Goal: Information Seeking & Learning: Check status

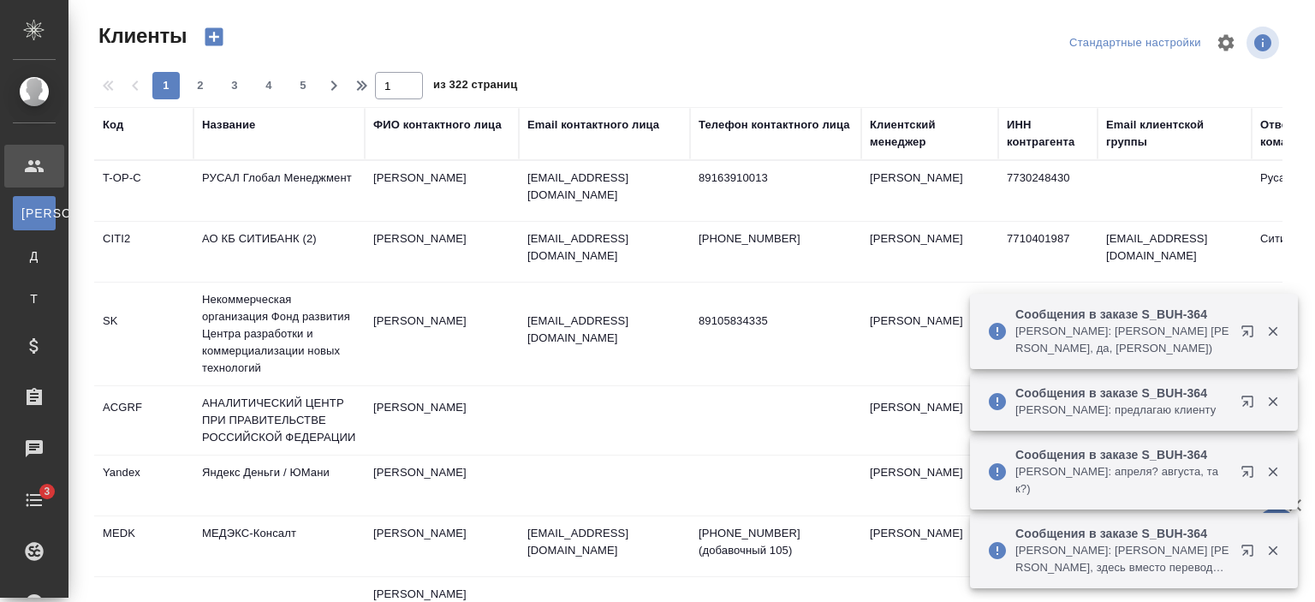
select select "RU"
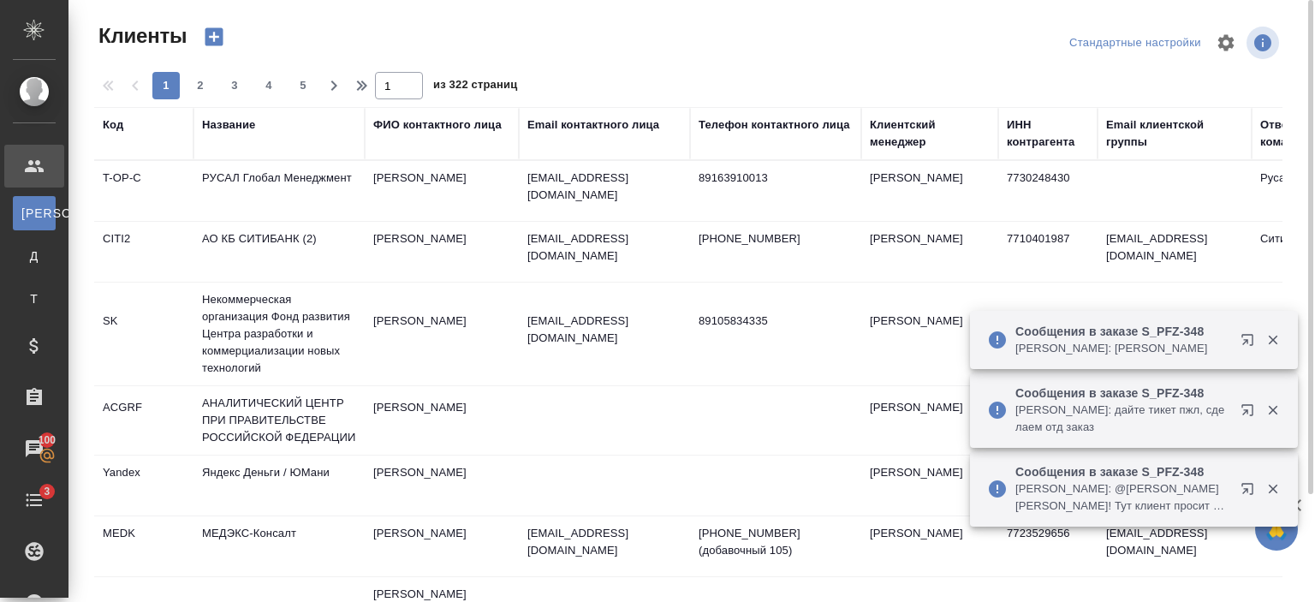
click at [243, 133] on div "Название" at bounding box center [228, 124] width 53 height 17
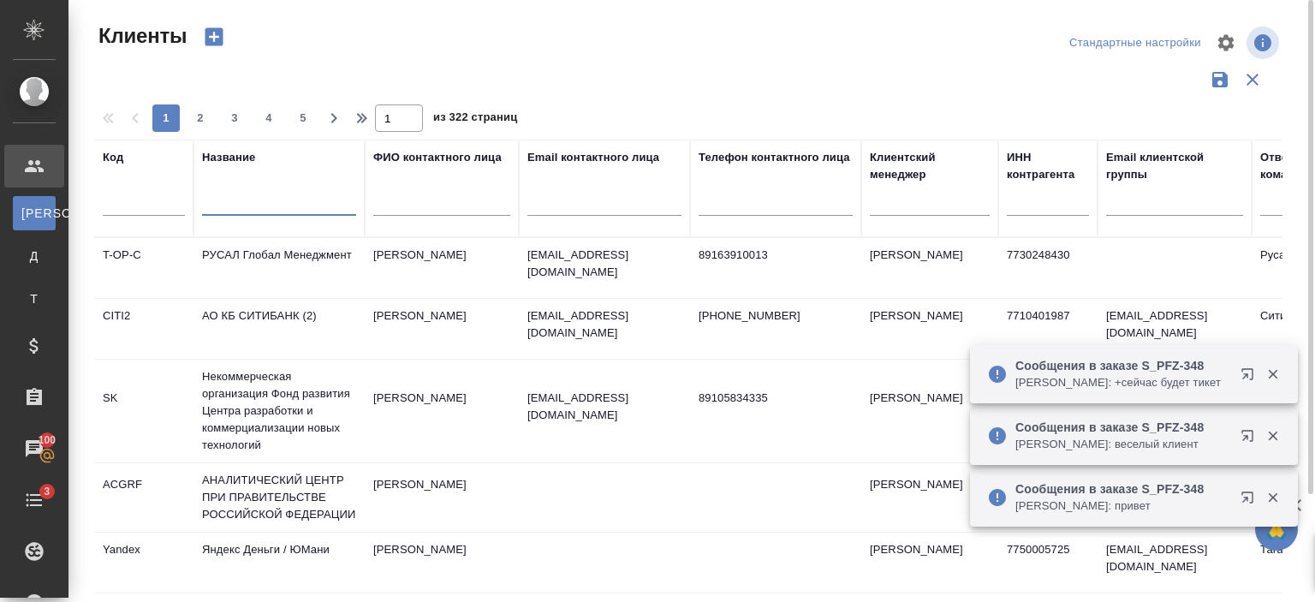
click at [253, 194] on input "text" at bounding box center [279, 204] width 154 height 21
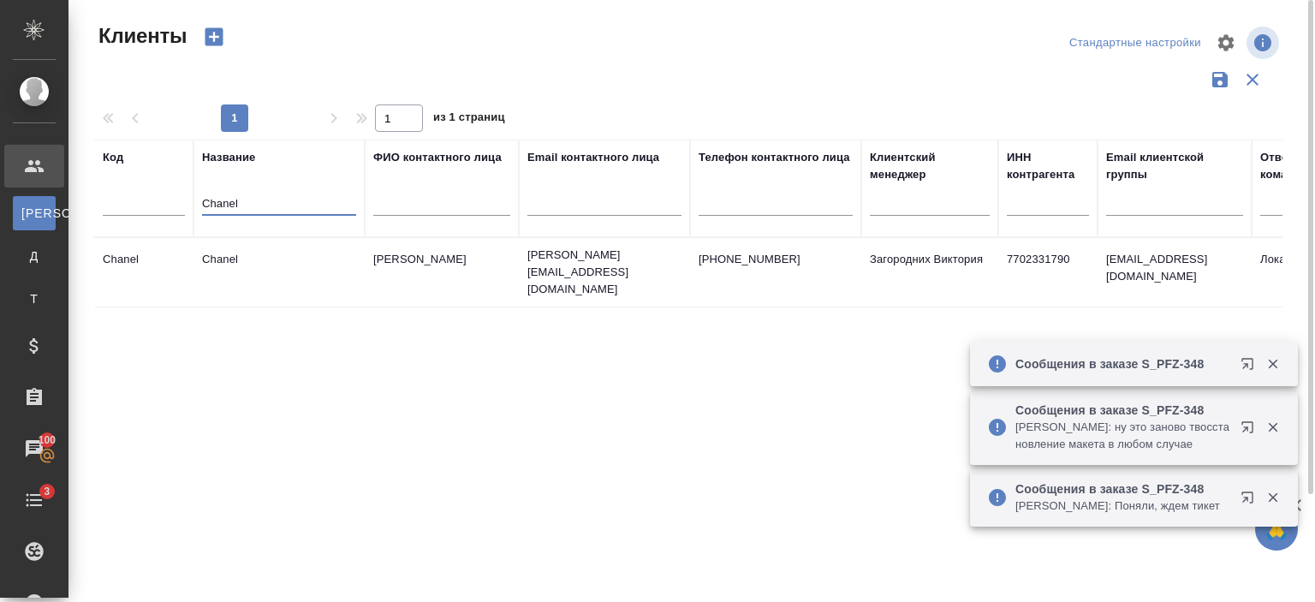
type input "Chanel"
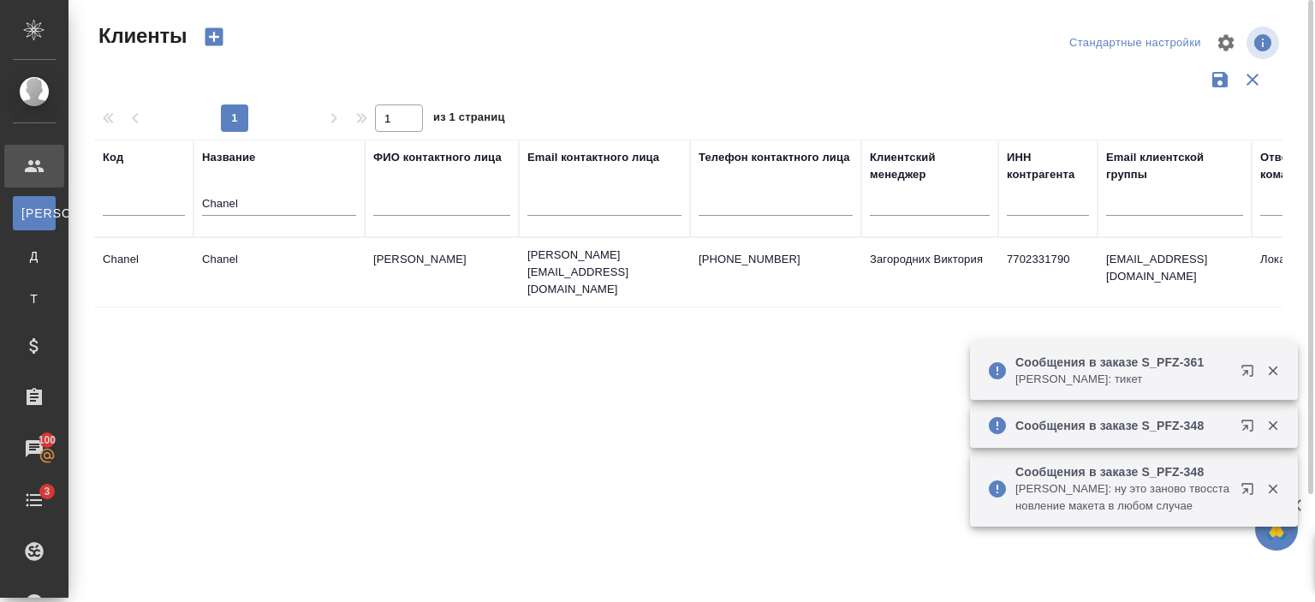
click at [279, 267] on td "Chanel" at bounding box center [279, 272] width 171 height 60
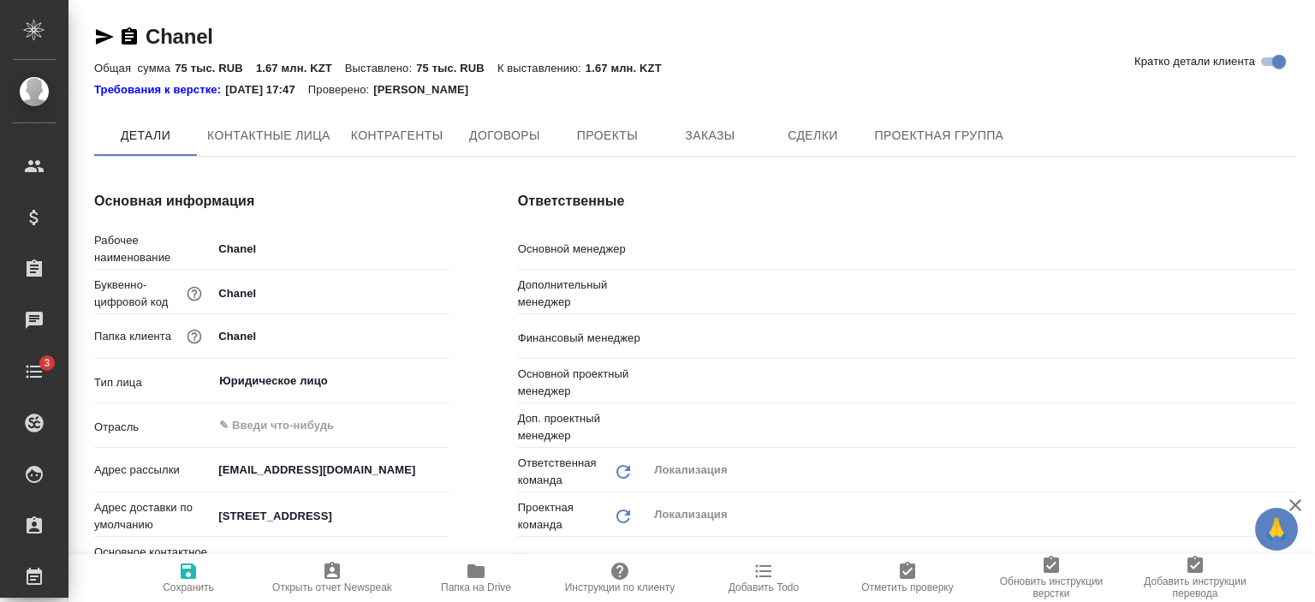
type textarea "x"
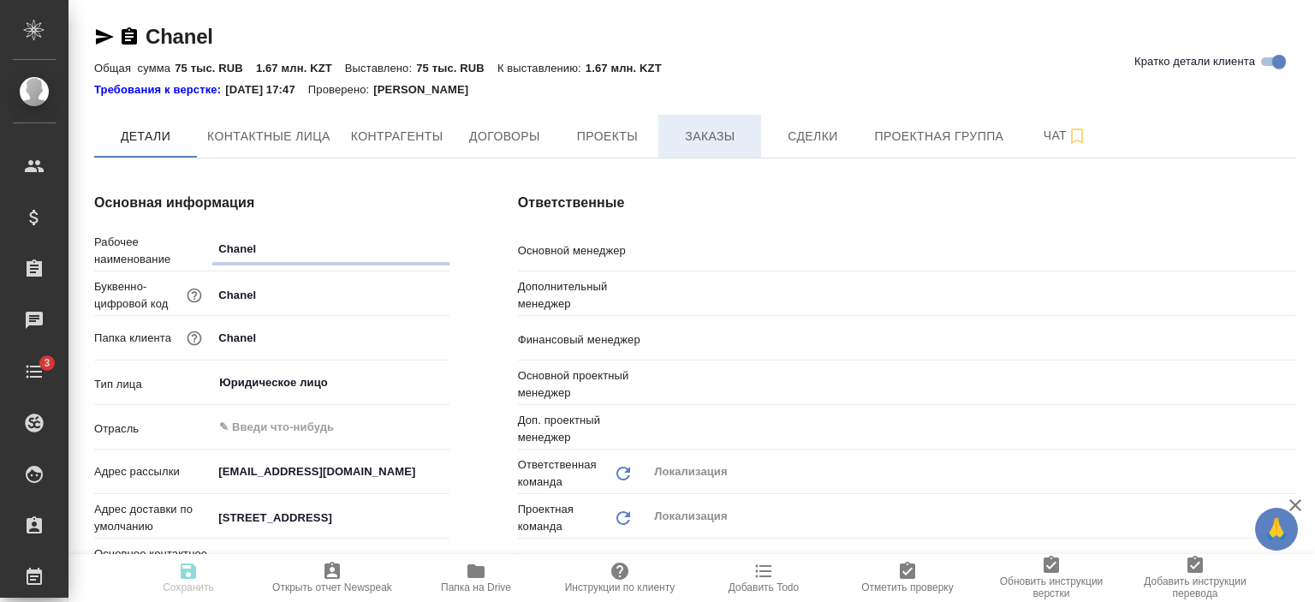
type textarea "x"
click at [724, 136] on span "Заказы" at bounding box center [710, 136] width 82 height 21
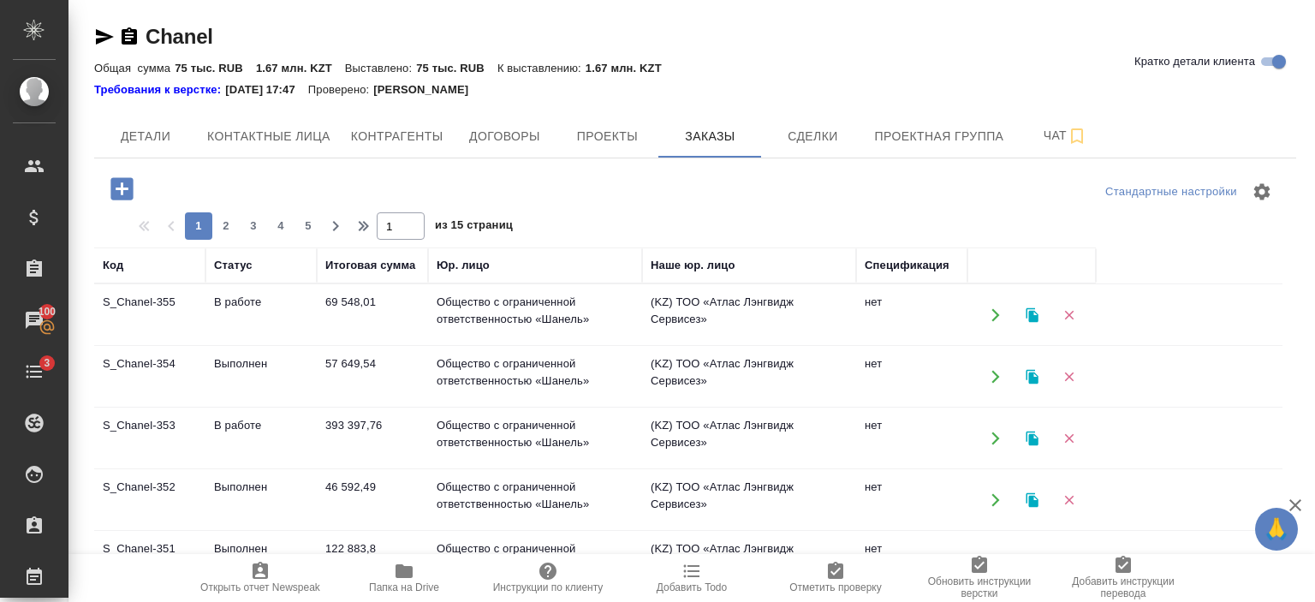
click at [353, 315] on td "69 548,01" at bounding box center [372, 315] width 111 height 60
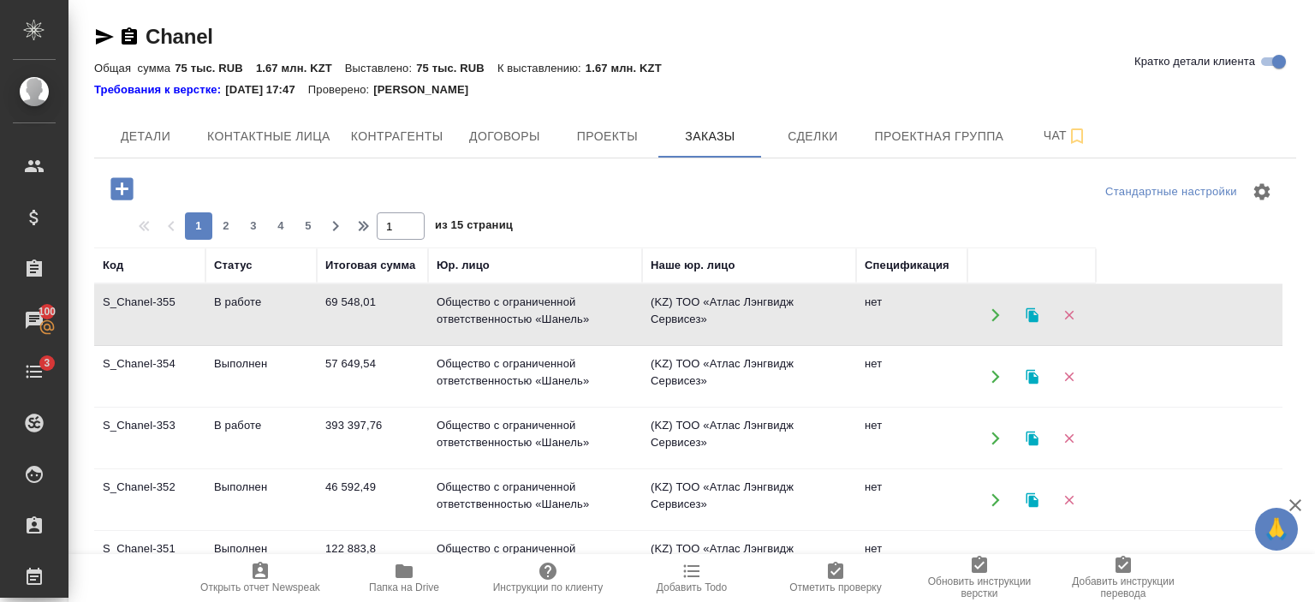
click at [353, 315] on td "69 548,01" at bounding box center [372, 315] width 111 height 60
click at [613, 134] on span "Проекты" at bounding box center [607, 136] width 82 height 21
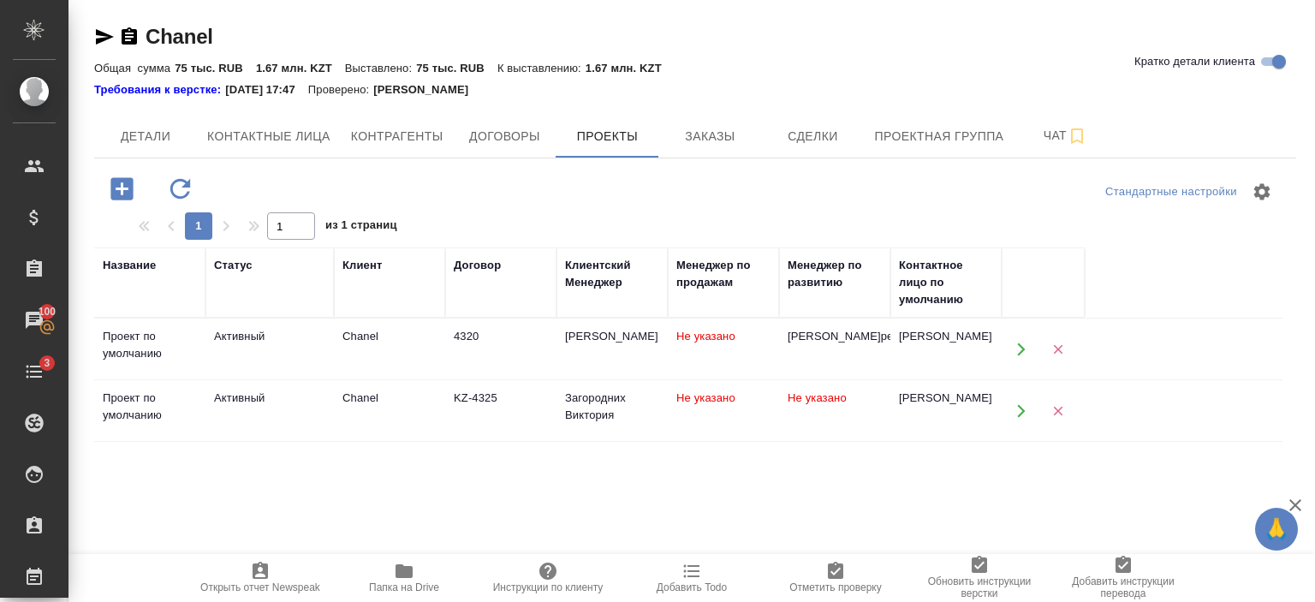
click at [680, 379] on td "Не указано" at bounding box center [723, 349] width 111 height 60
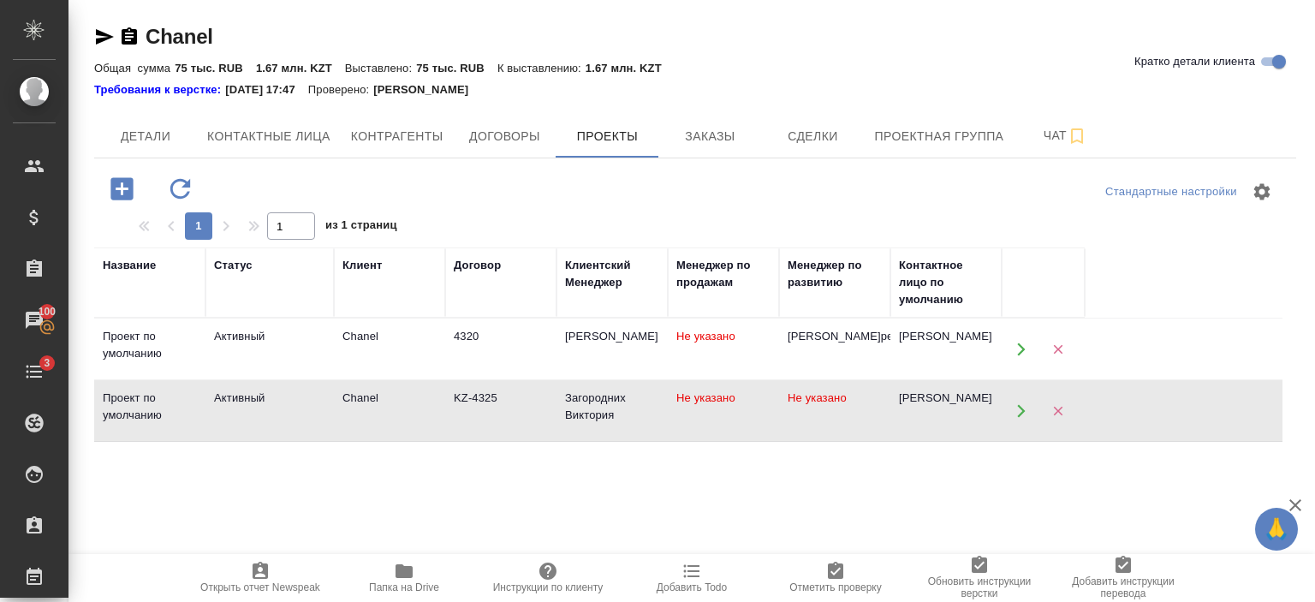
click at [680, 379] on td "Не указано" at bounding box center [723, 349] width 111 height 60
click at [721, 122] on button "Заказы" at bounding box center [710, 136] width 103 height 43
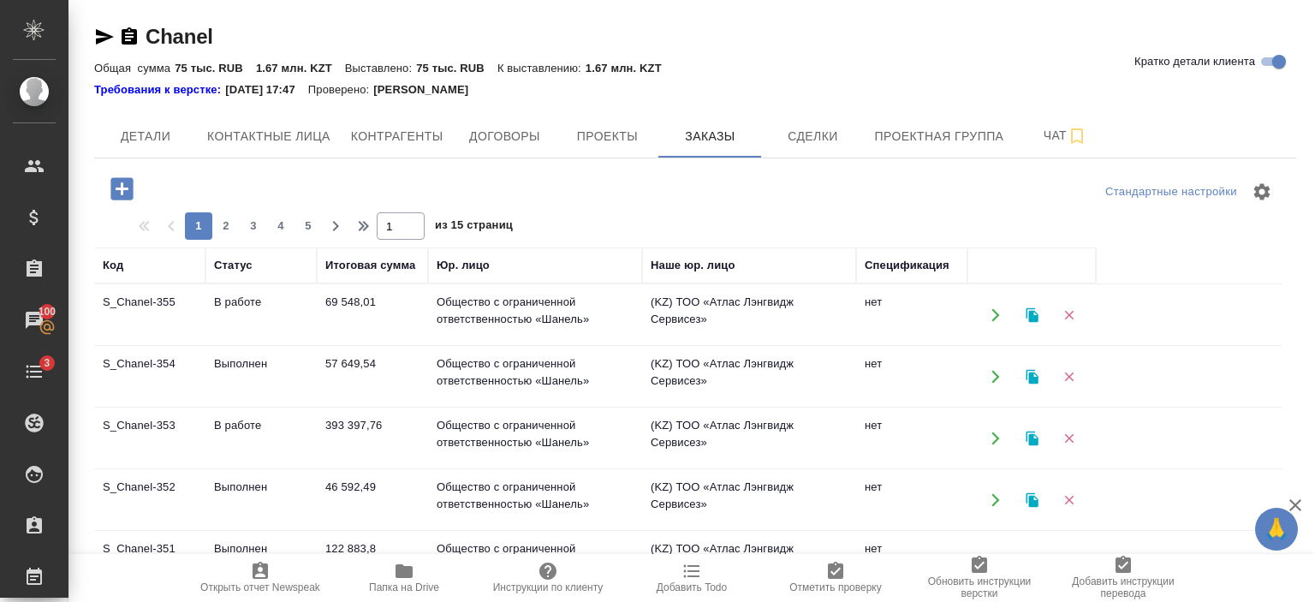
click at [375, 345] on td "57 649,54" at bounding box center [372, 315] width 111 height 60
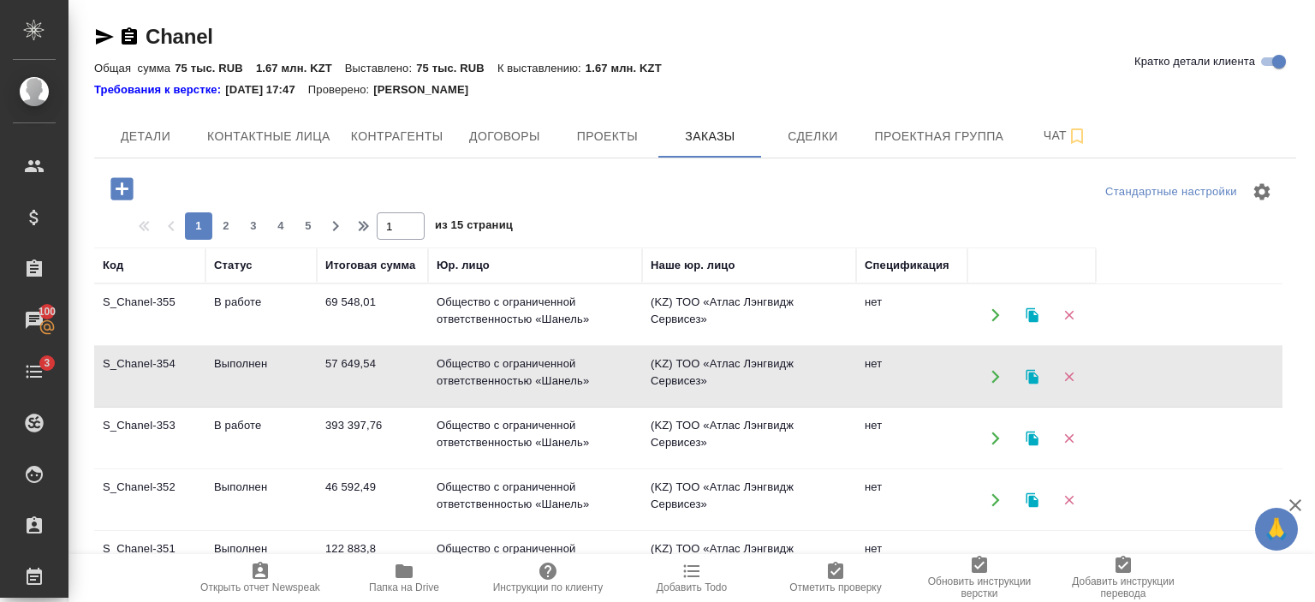
click at [375, 345] on td "57 649,54" at bounding box center [372, 315] width 111 height 60
click at [390, 345] on td "393 397,76" at bounding box center [372, 315] width 111 height 60
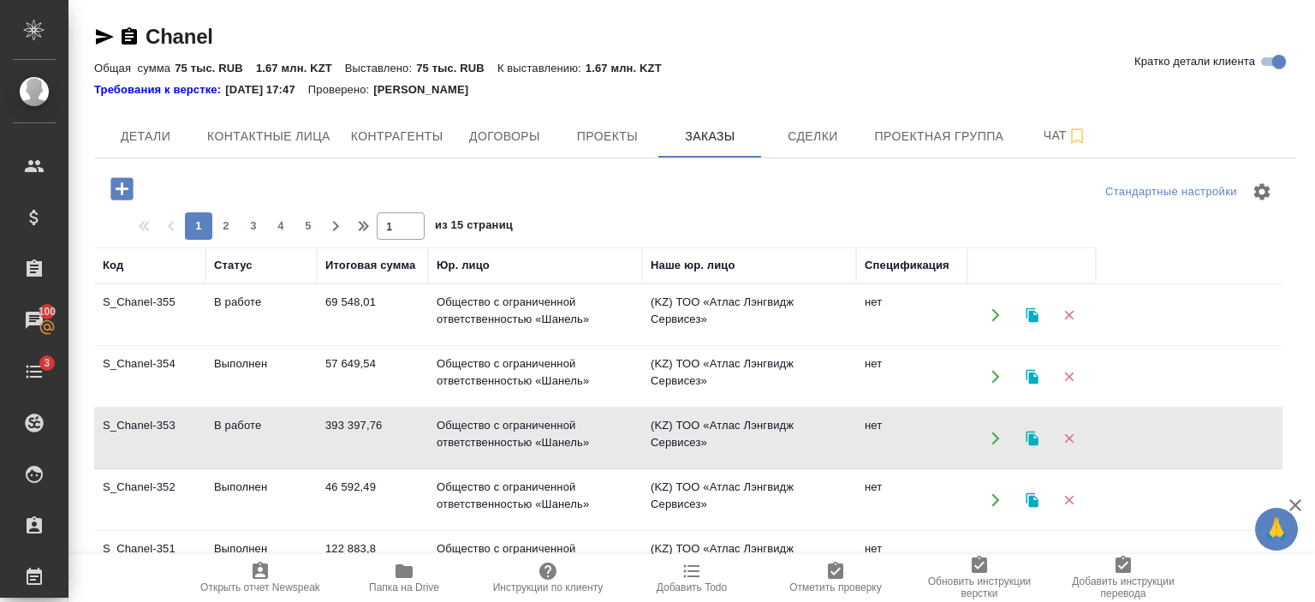
click at [390, 345] on td "393 397,76" at bounding box center [372, 315] width 111 height 60
click at [589, 345] on td "Общество с ограниченной ответственностью «Шанель»" at bounding box center [535, 315] width 214 height 60
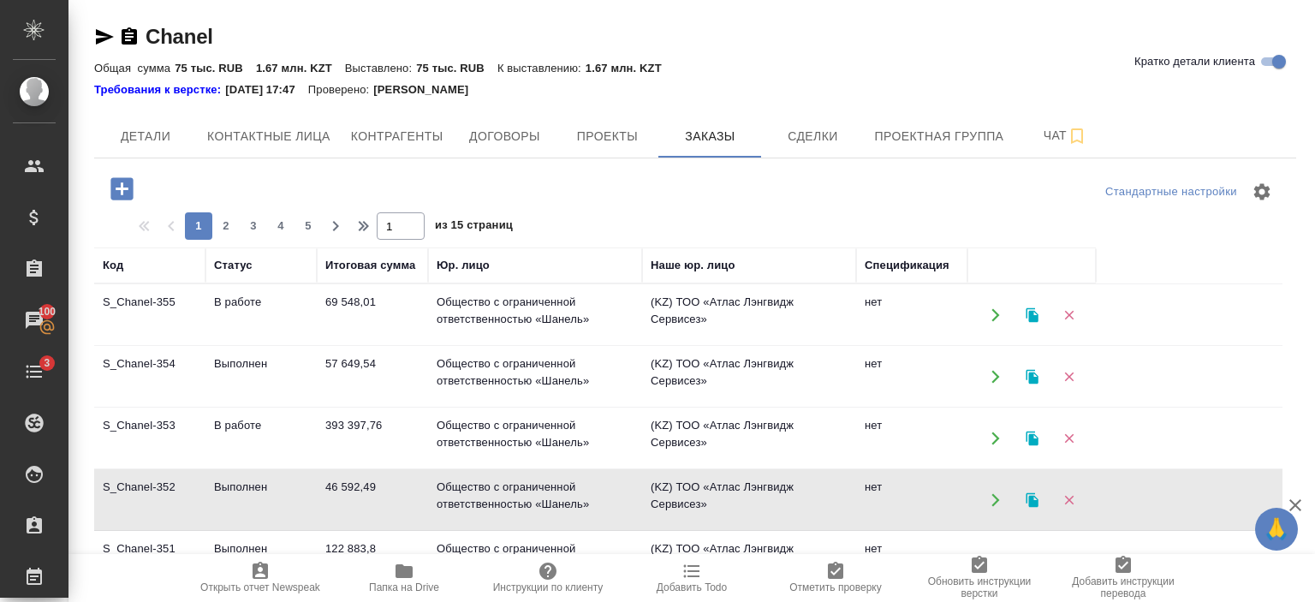
click at [589, 345] on td "Общество с ограниченной ответственностью «Шанель»" at bounding box center [535, 315] width 214 height 60
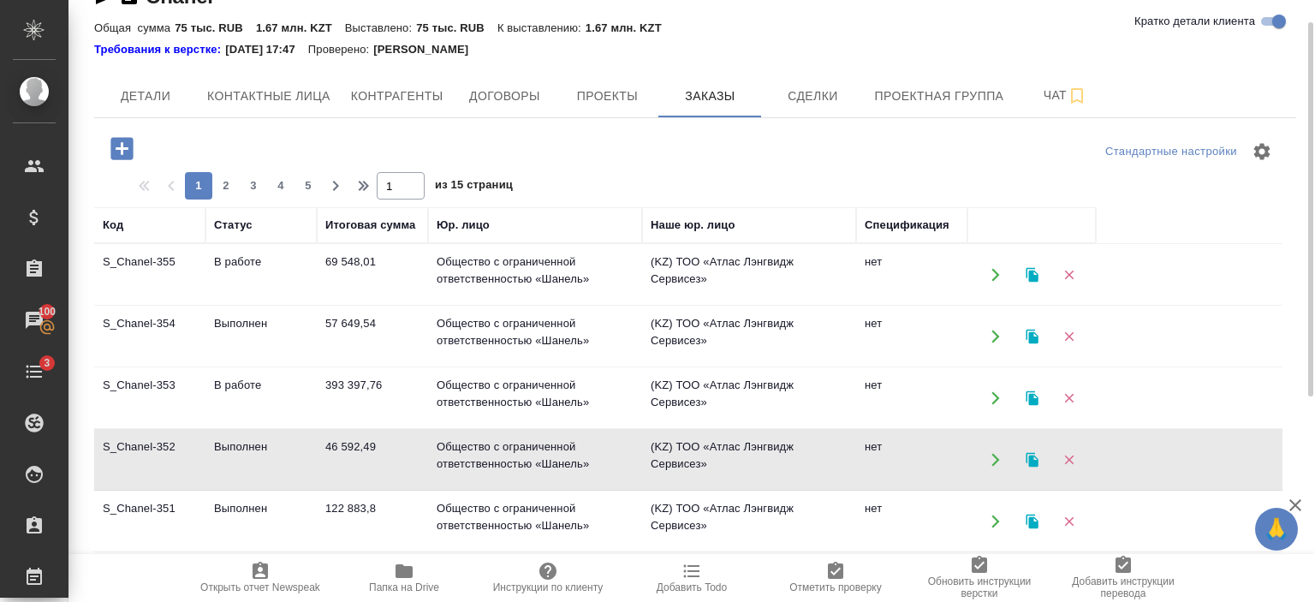
scroll to position [41, 0]
click at [390, 304] on td "122 883,8" at bounding box center [372, 274] width 111 height 60
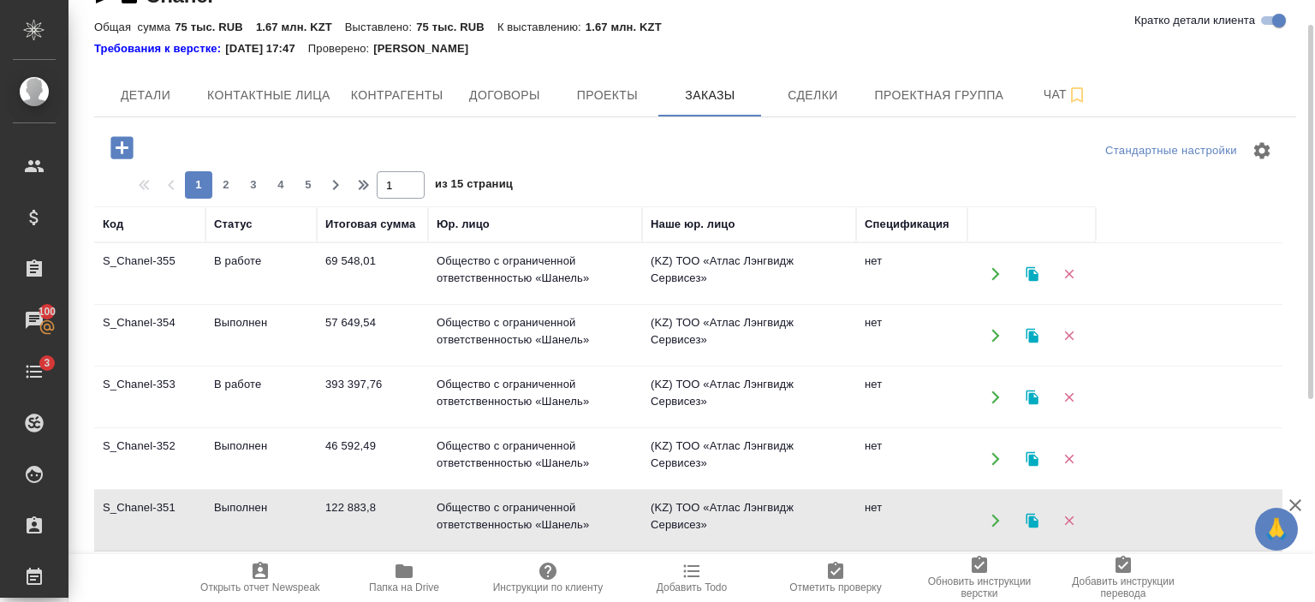
click at [390, 304] on td "122 883,8" at bounding box center [372, 274] width 111 height 60
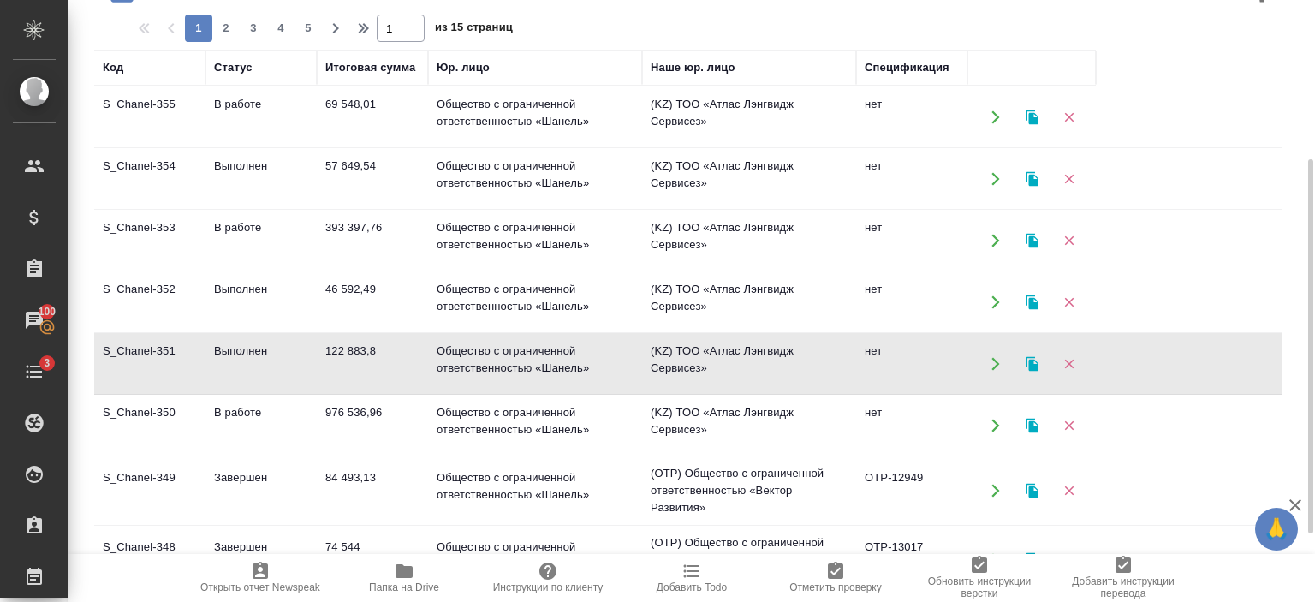
scroll to position [224, 0]
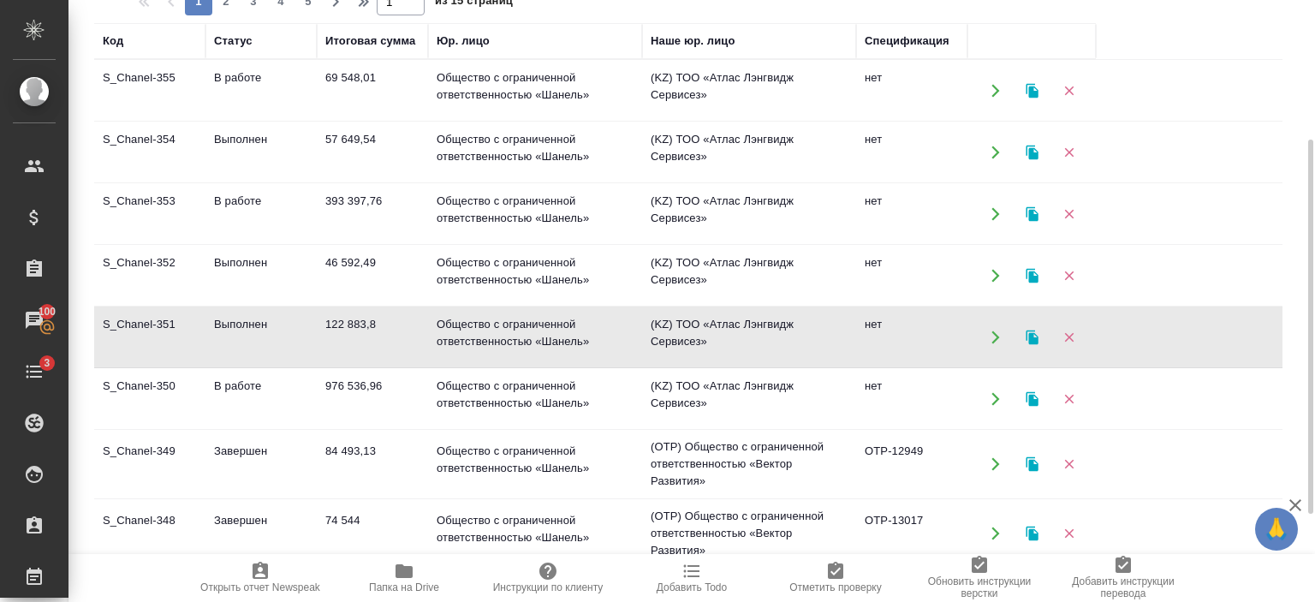
click at [389, 121] on td "976 536,96" at bounding box center [372, 91] width 111 height 60
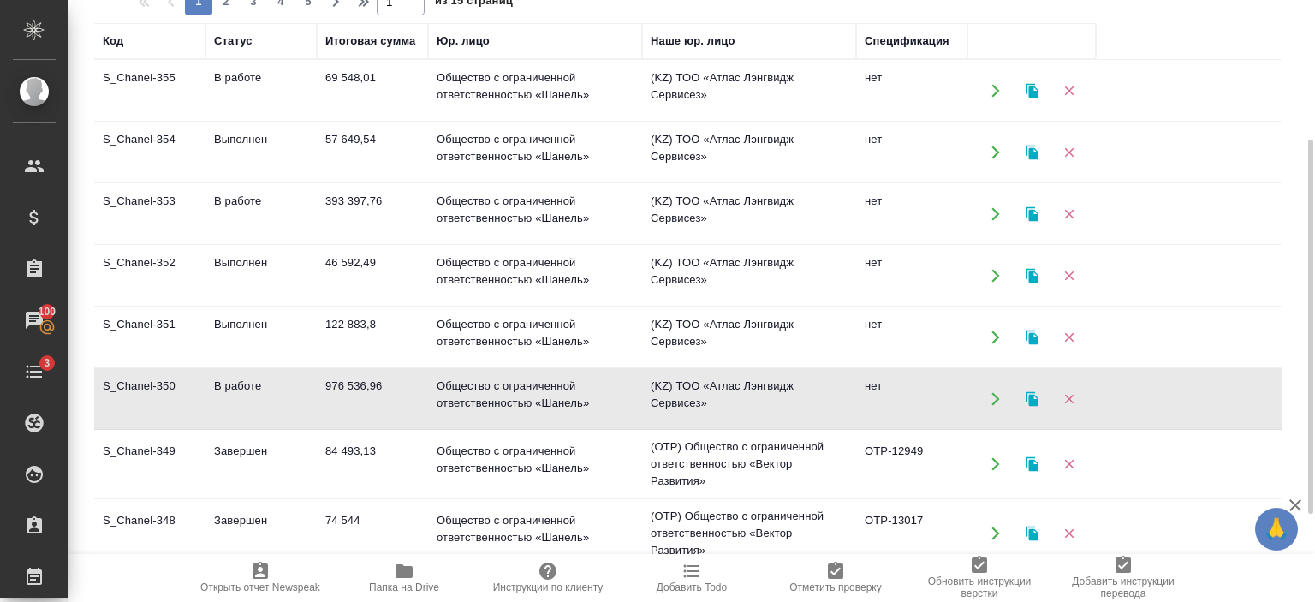
click at [389, 121] on td "976 536,96" at bounding box center [372, 91] width 111 height 60
click at [398, 121] on td "84 493,13" at bounding box center [372, 91] width 111 height 60
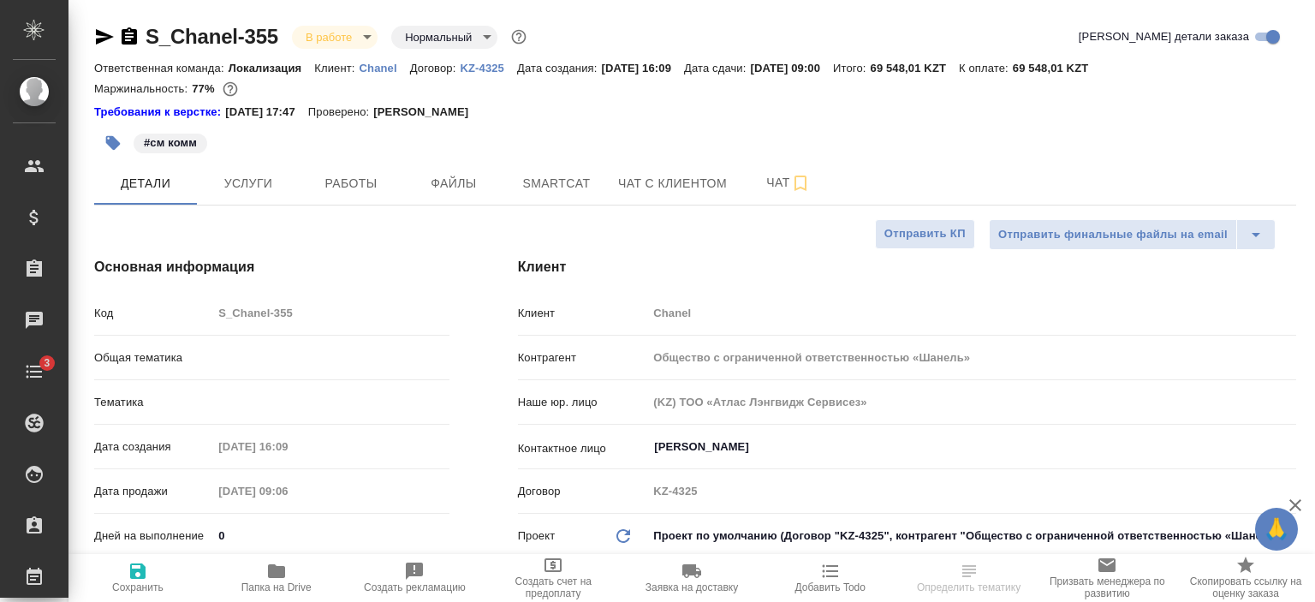
select select "RU"
click at [103, 38] on icon "button" at bounding box center [105, 36] width 18 height 15
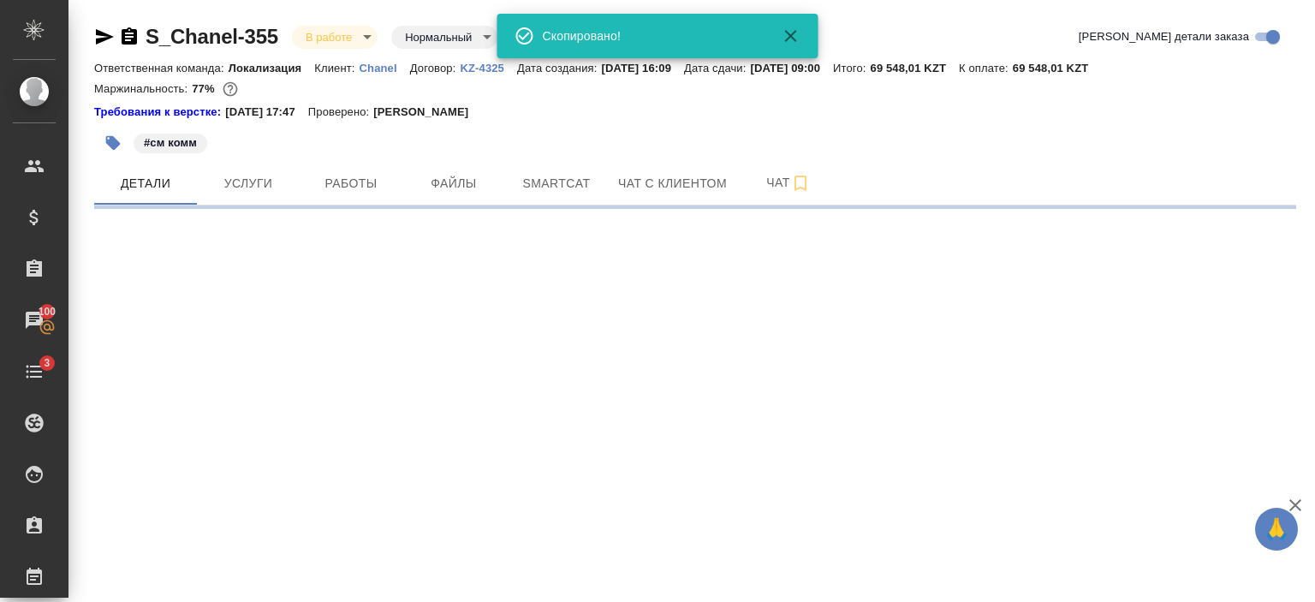
select select "RU"
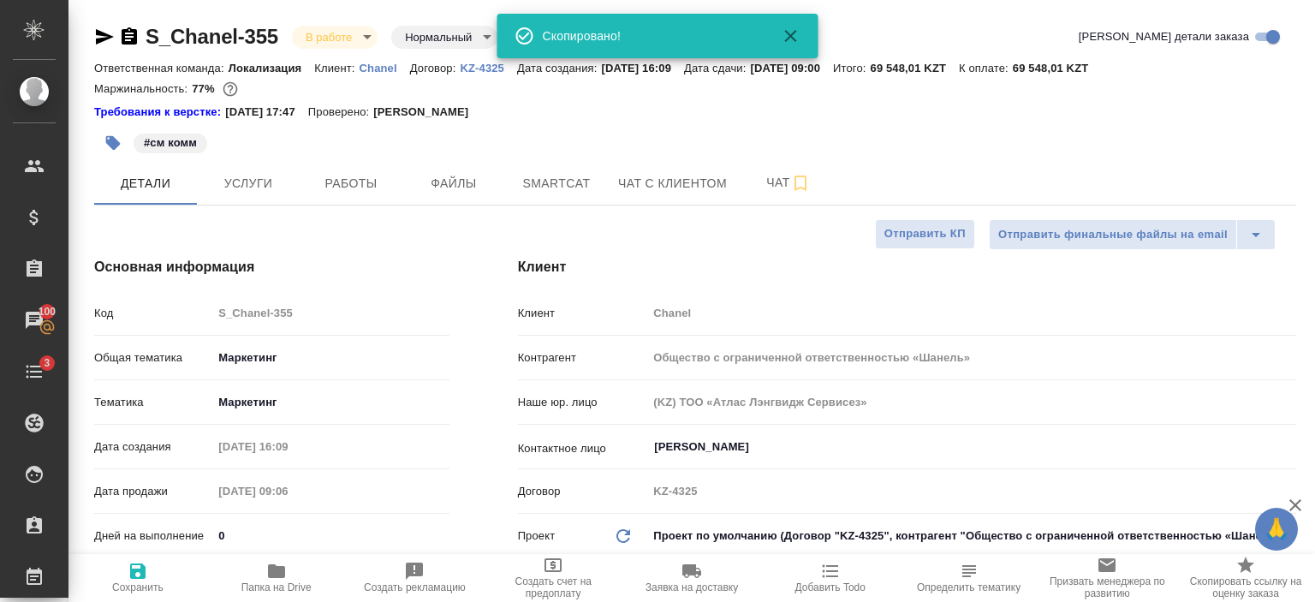
type textarea "x"
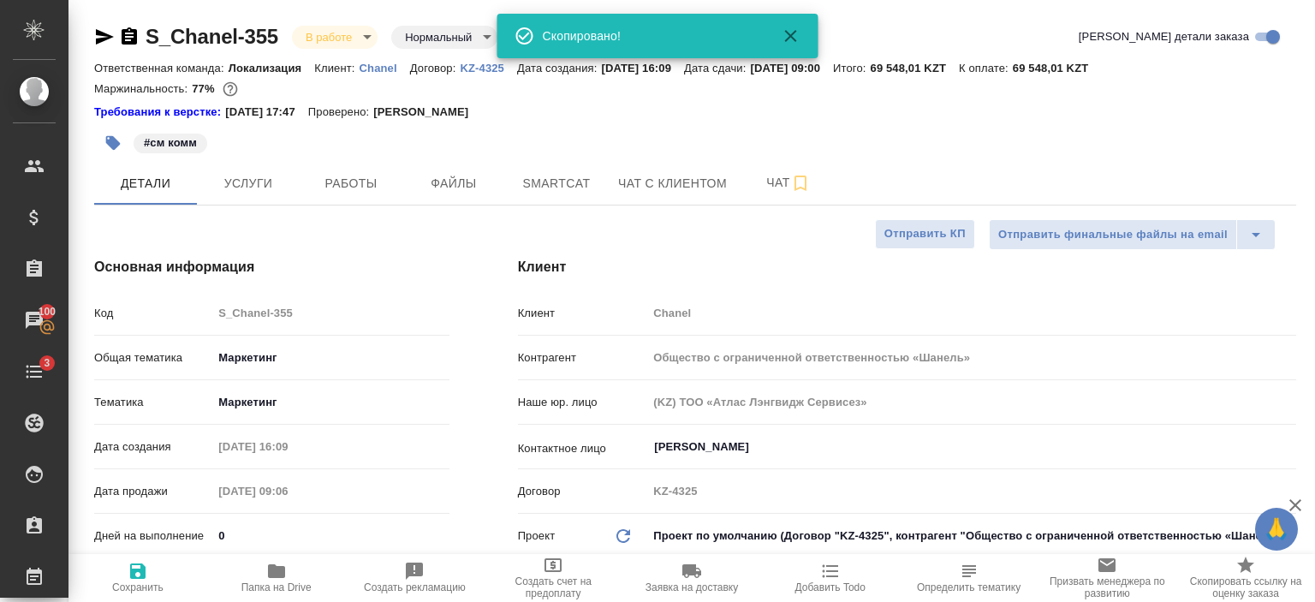
type textarea "x"
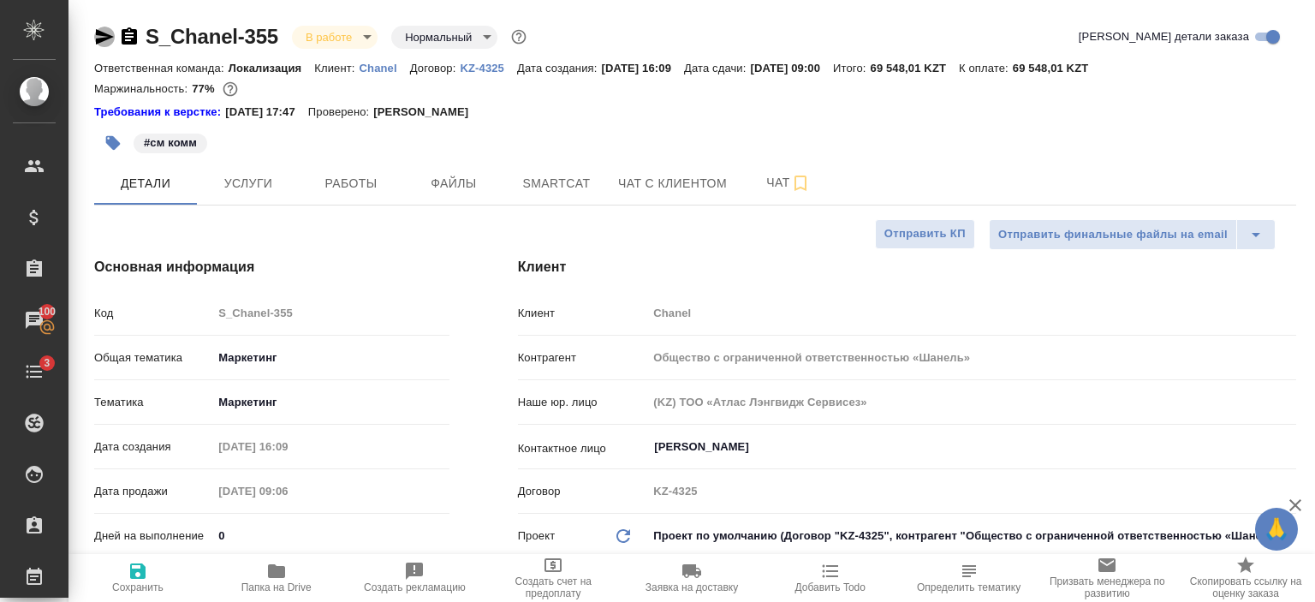
click at [103, 36] on icon "button" at bounding box center [104, 37] width 21 height 21
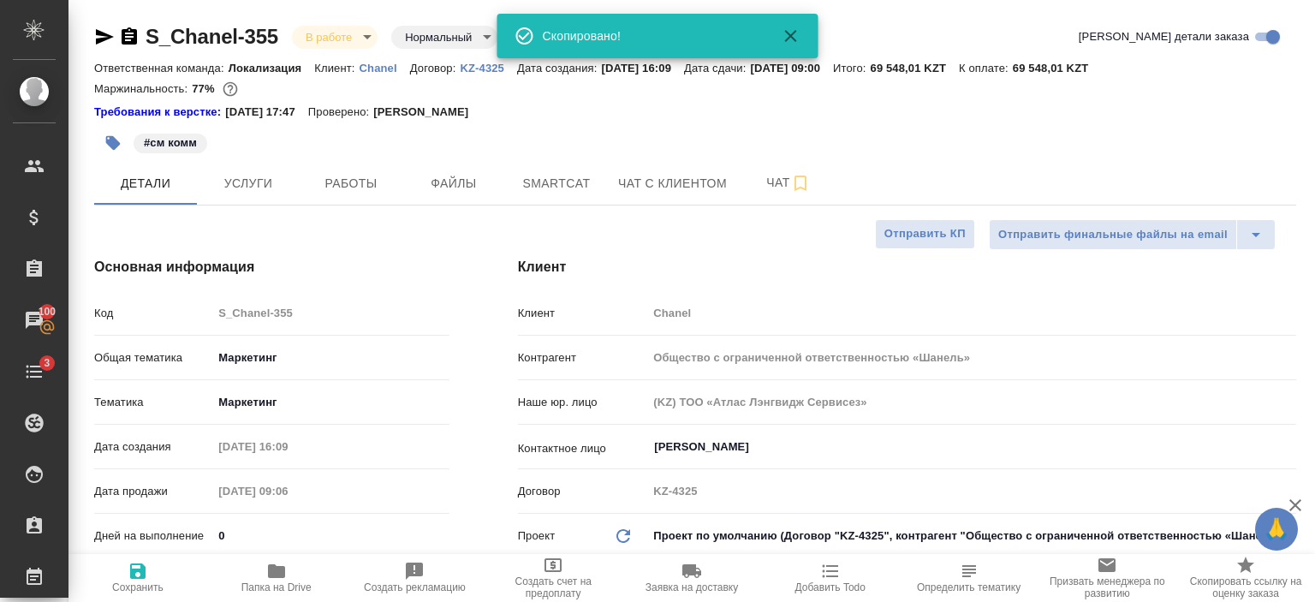
type textarea "x"
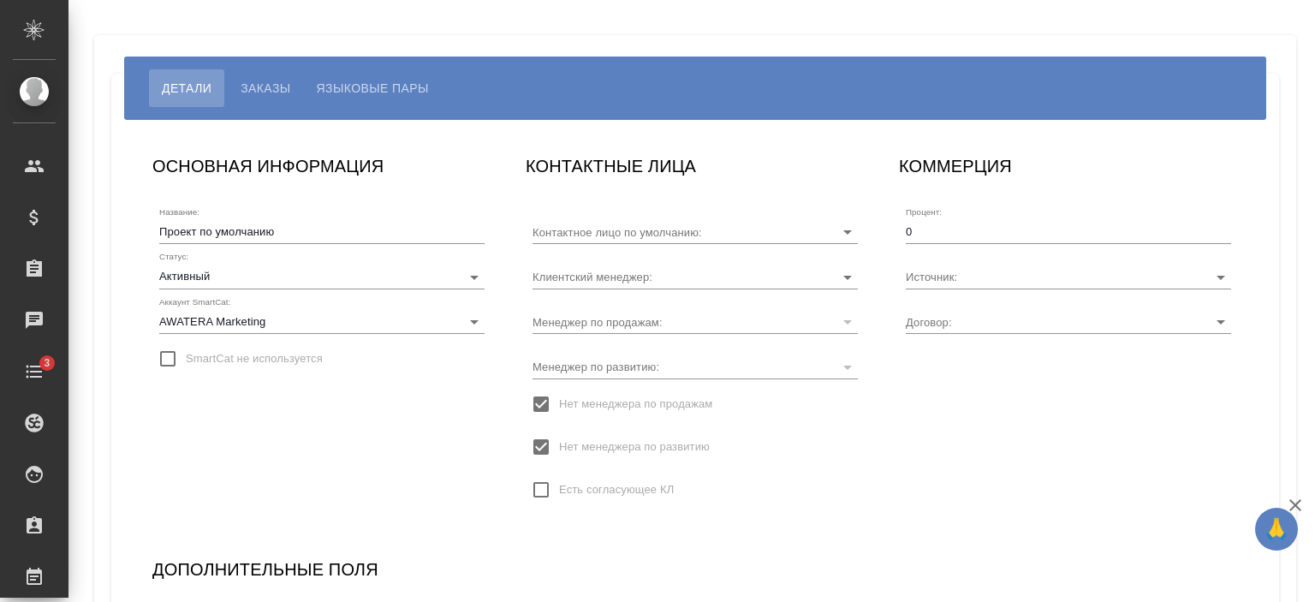
type input "[PERSON_NAME]"
type input "KZ-4325"
type input "Загородних Виктория"
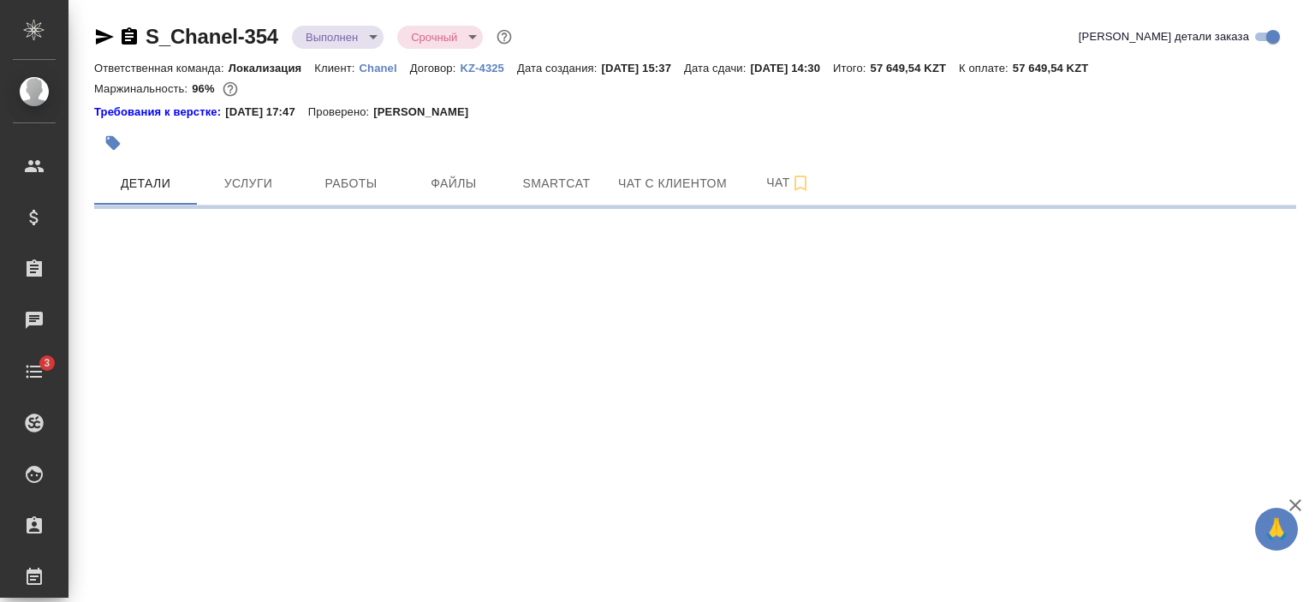
select select "RU"
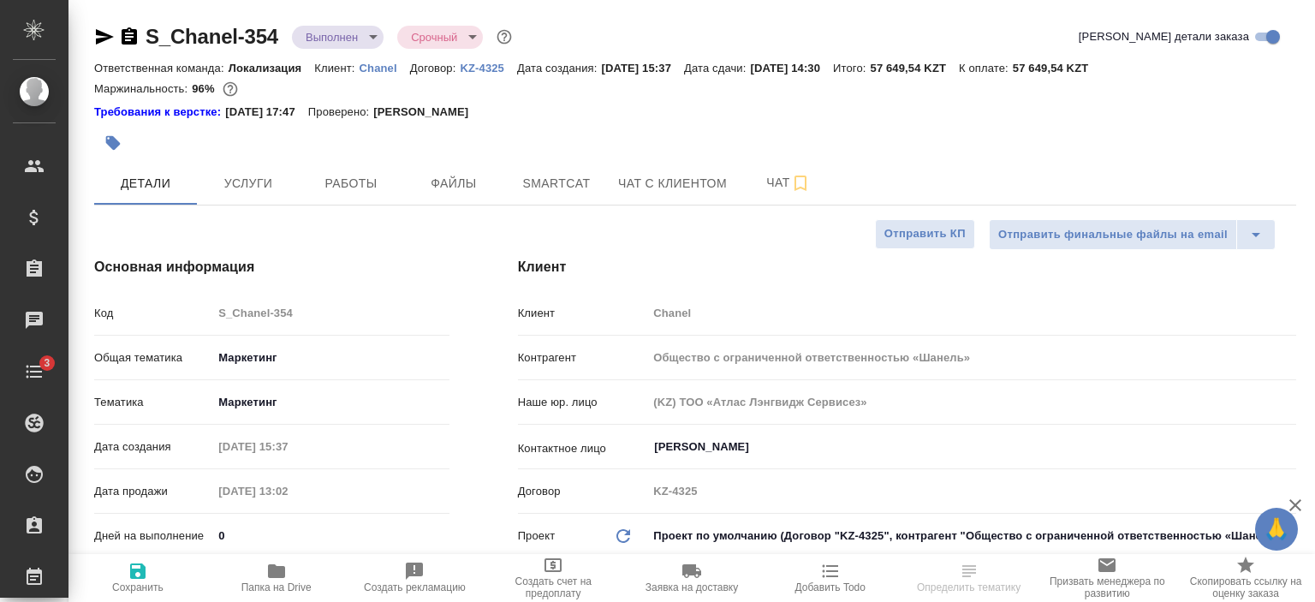
type textarea "x"
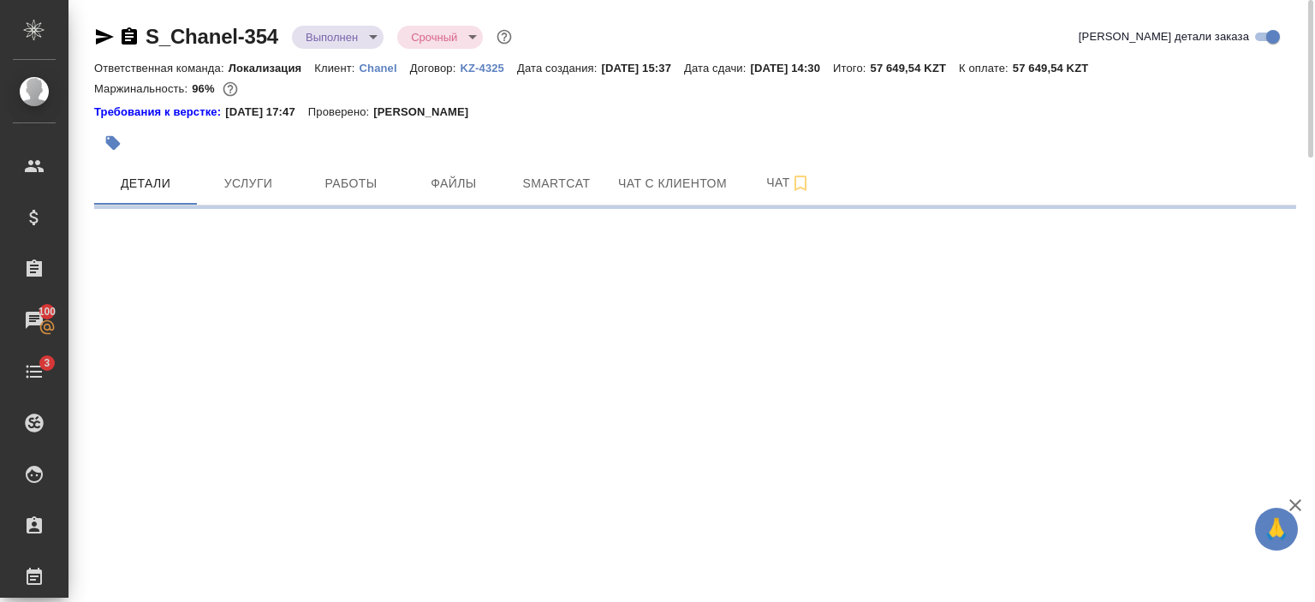
click at [103, 38] on icon "button" at bounding box center [105, 36] width 18 height 15
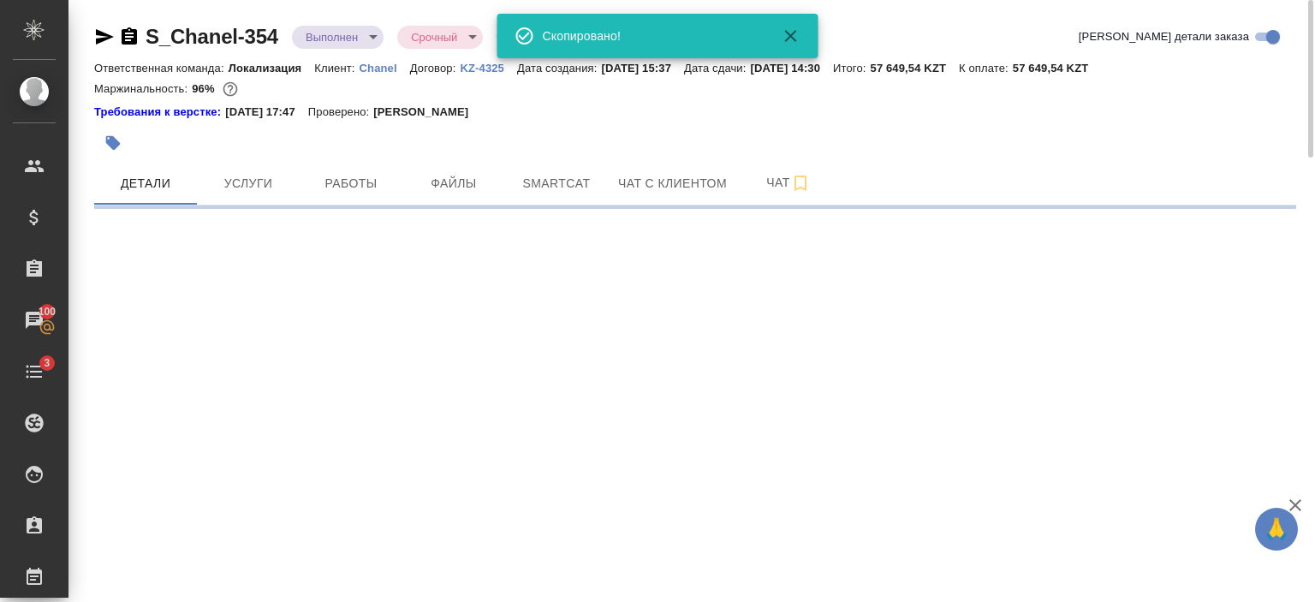
select select "RU"
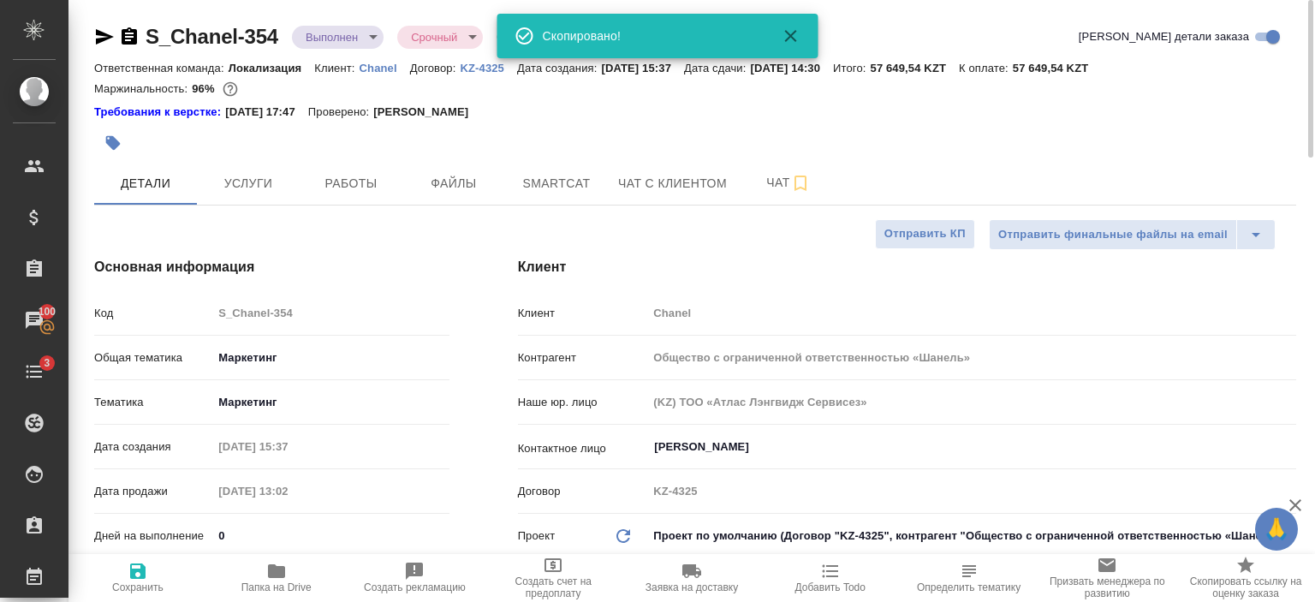
type textarea "x"
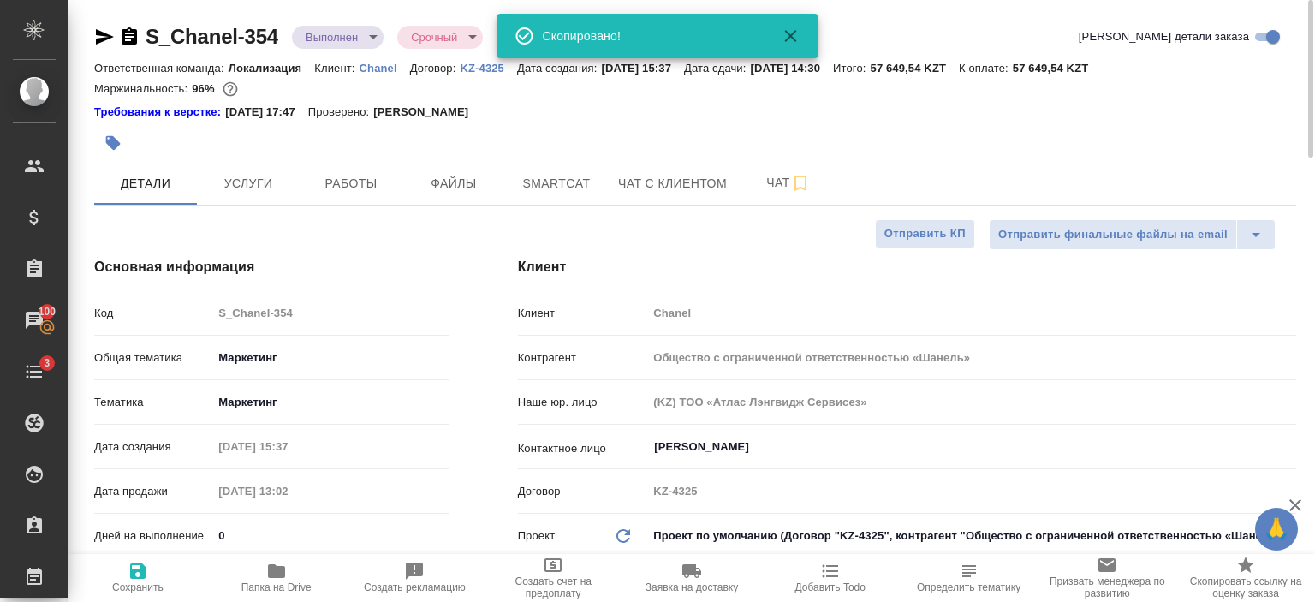
type textarea "x"
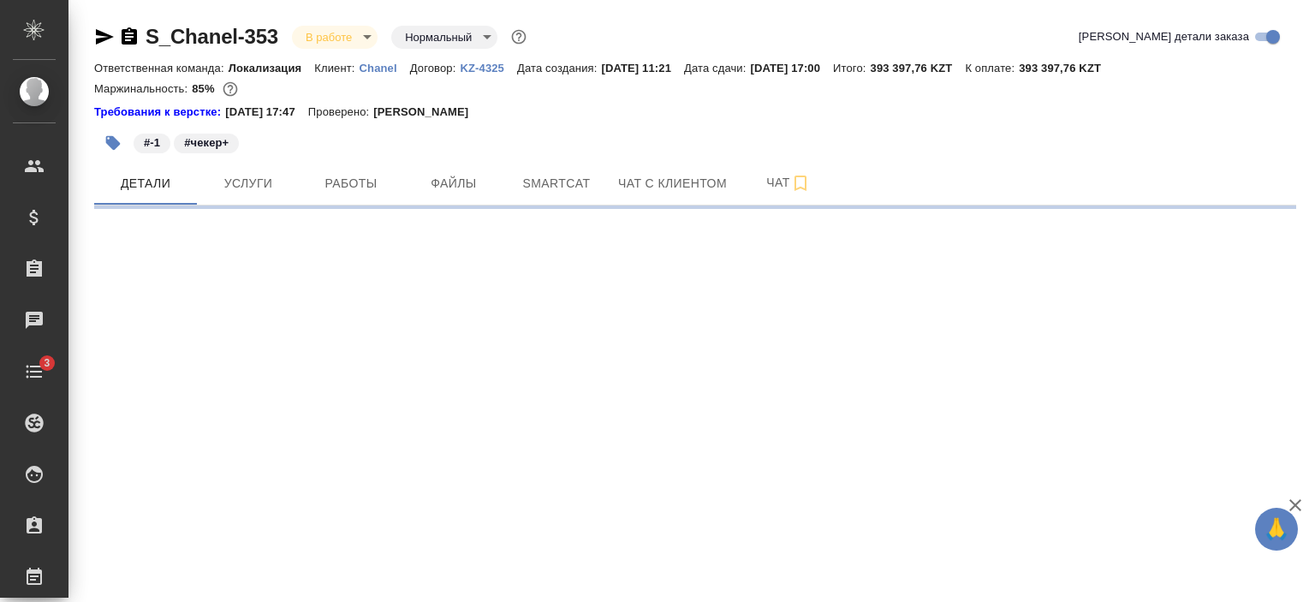
select select "RU"
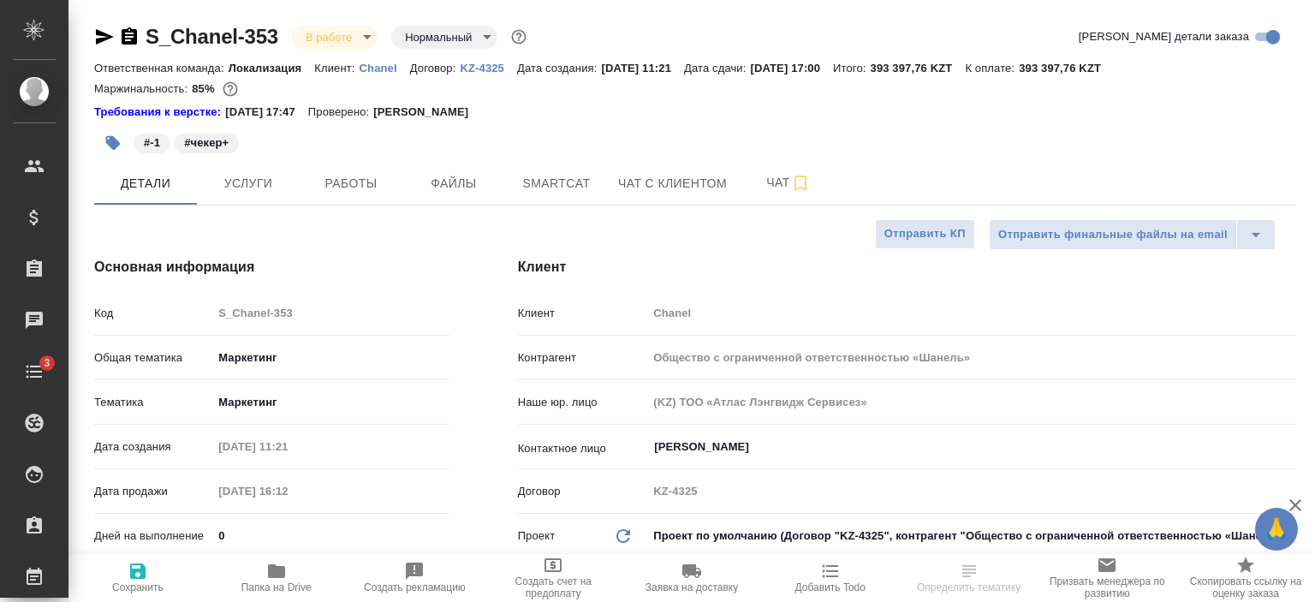
type textarea "x"
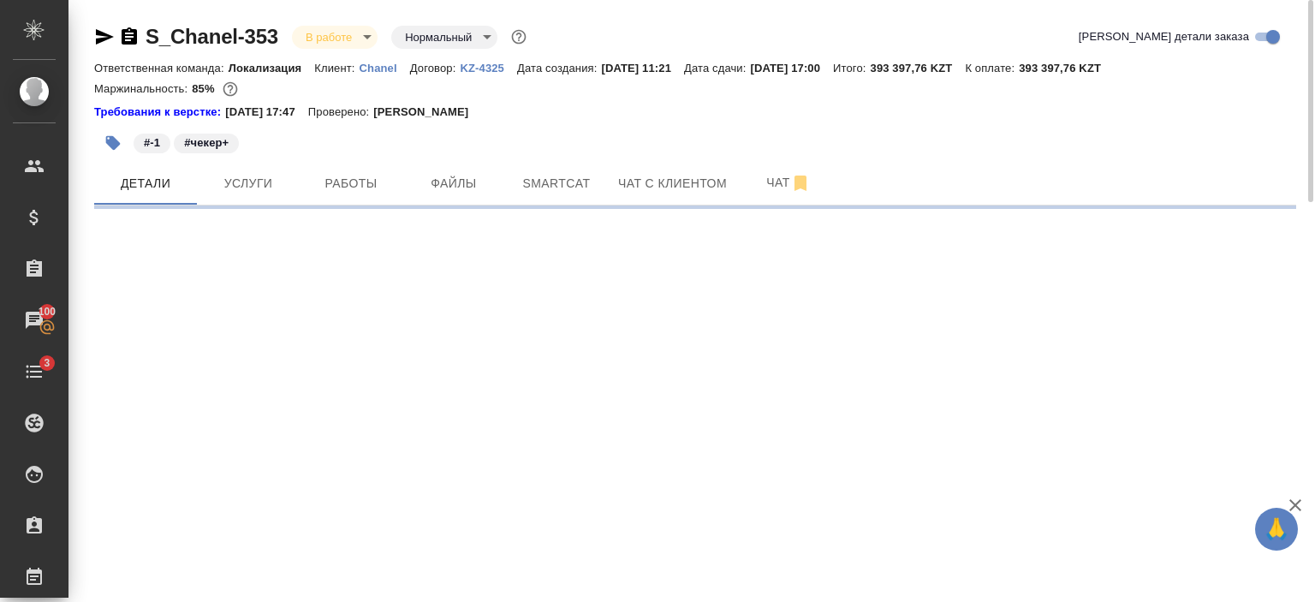
select select "RU"
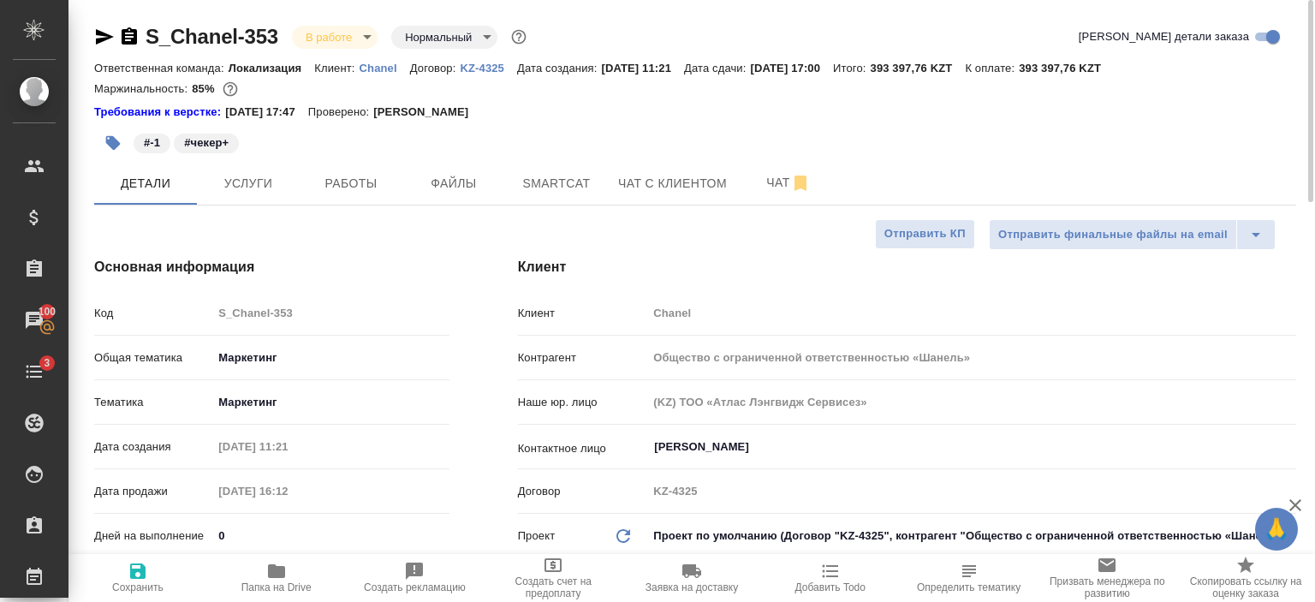
type textarea "x"
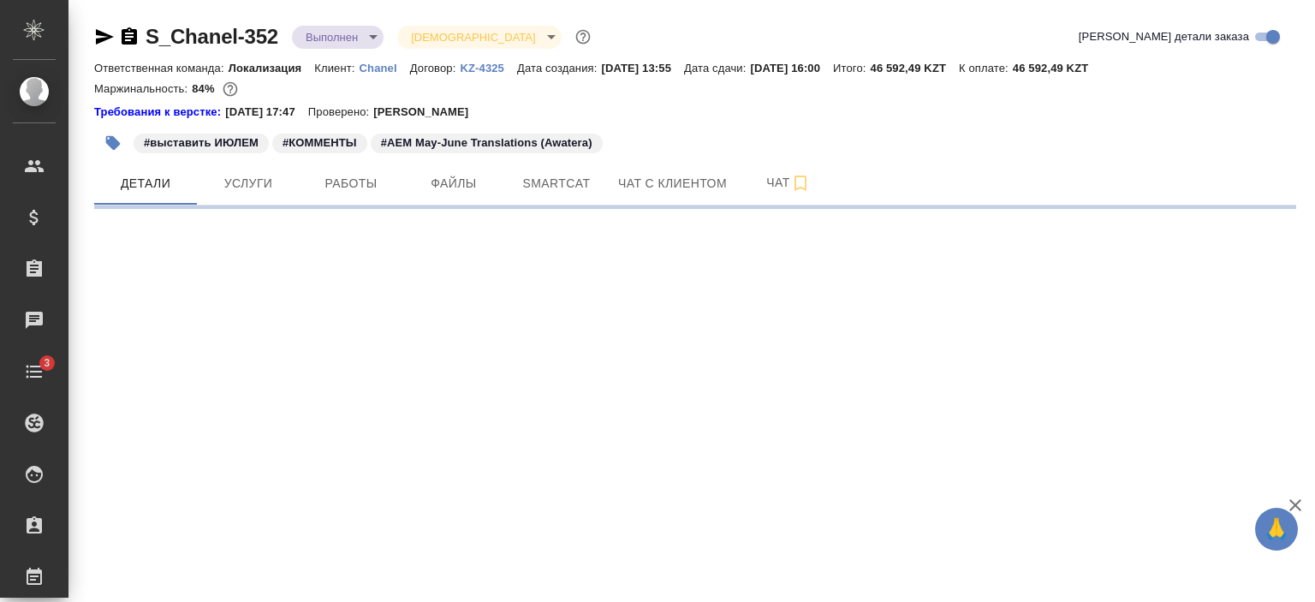
select select "RU"
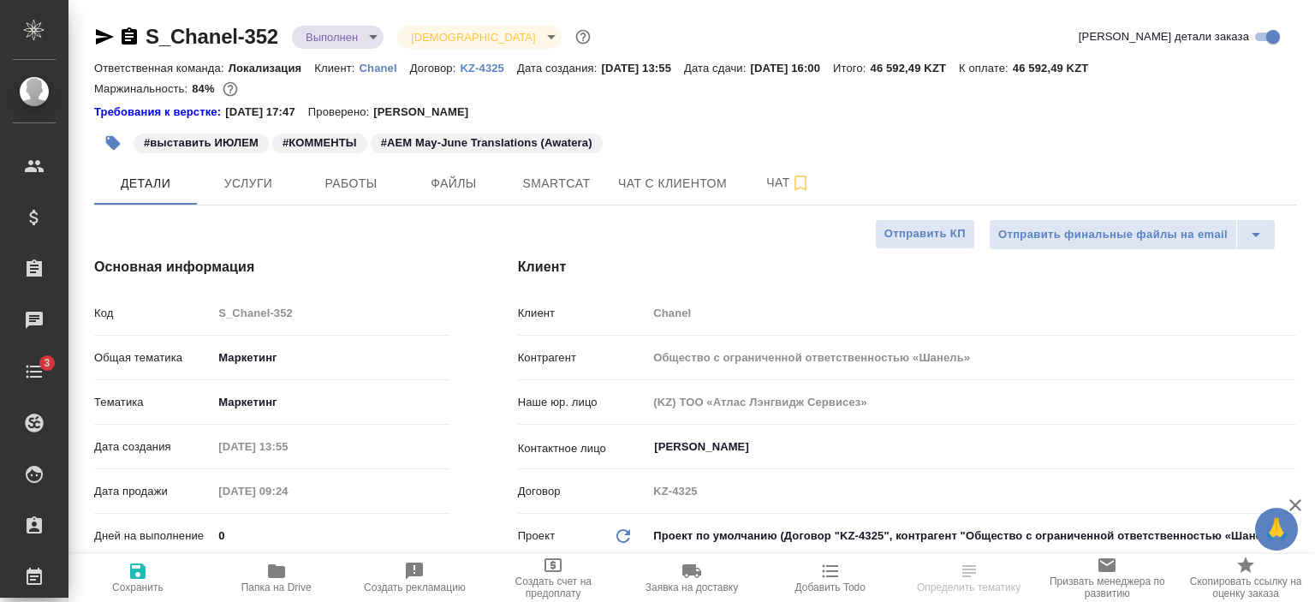
type textarea "x"
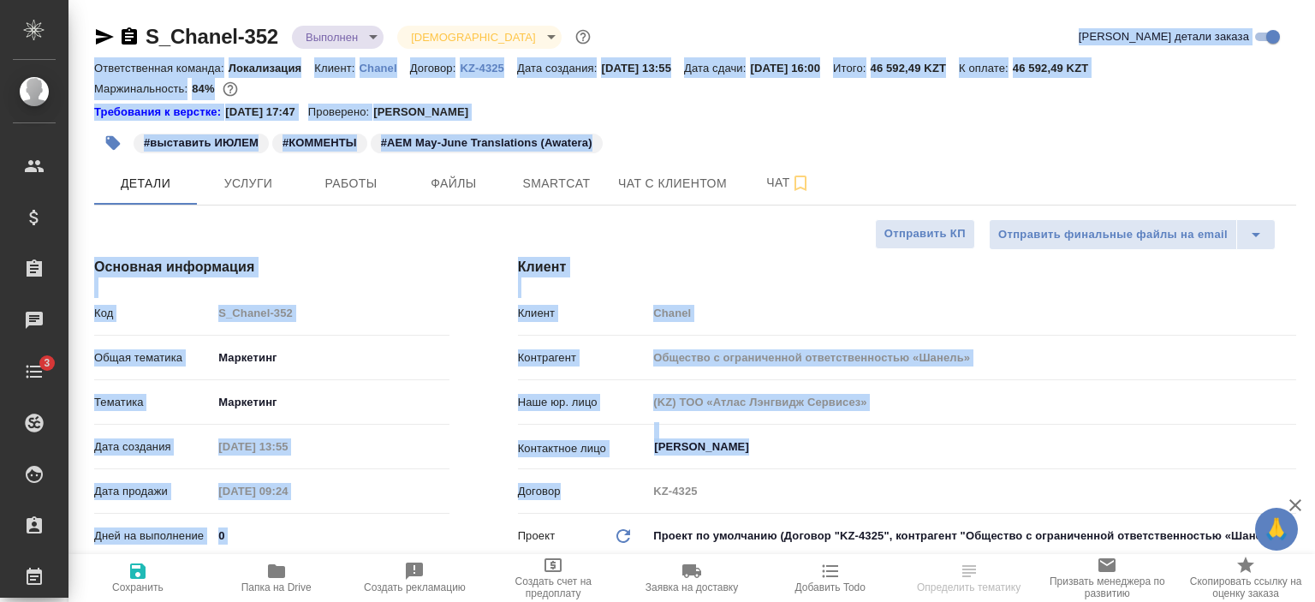
drag, startPoint x: 0, startPoint y: 0, endPoint x: 797, endPoint y: 2, distance: 797.2
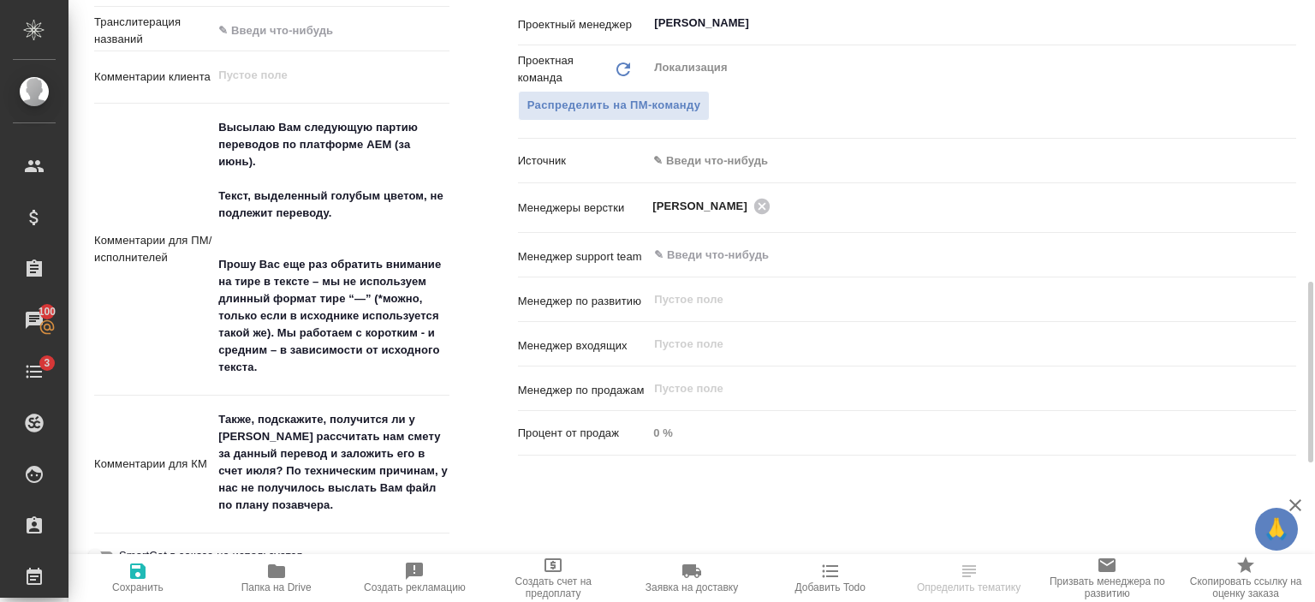
scroll to position [939, 0]
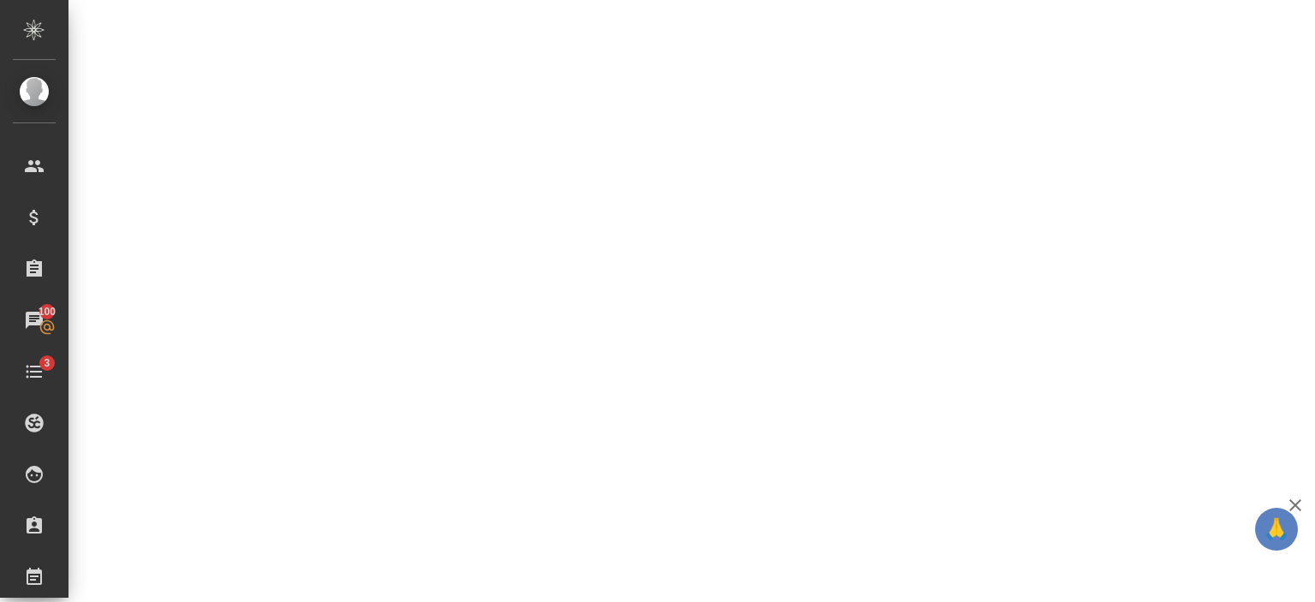
select select "RU"
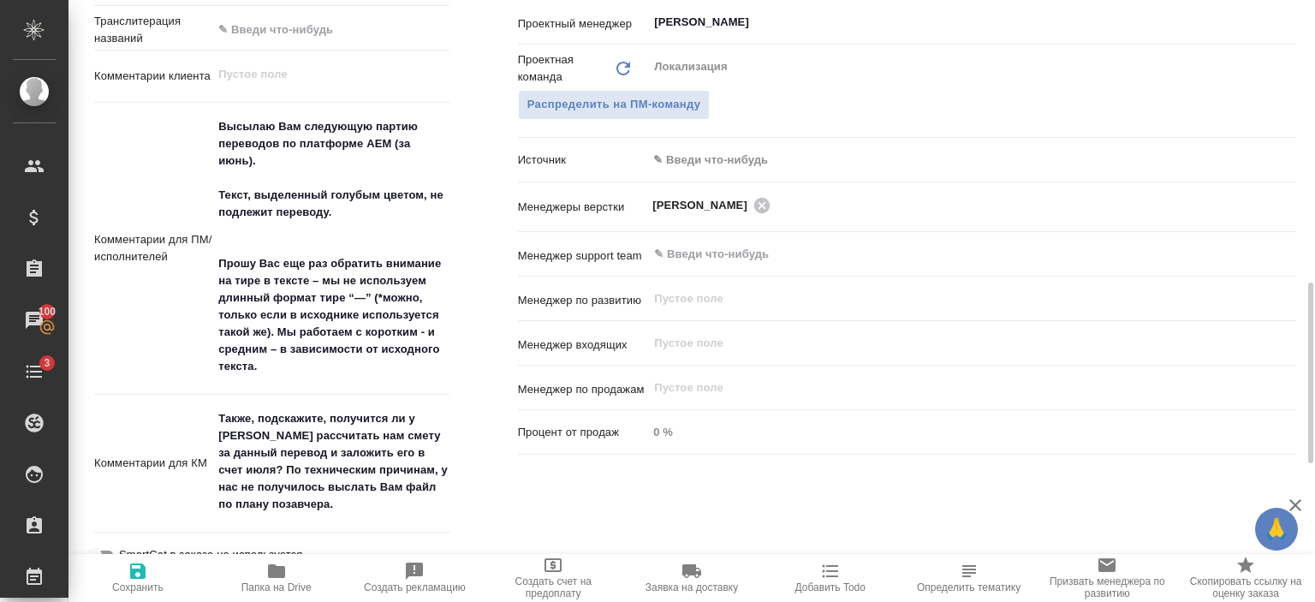
type textarea "x"
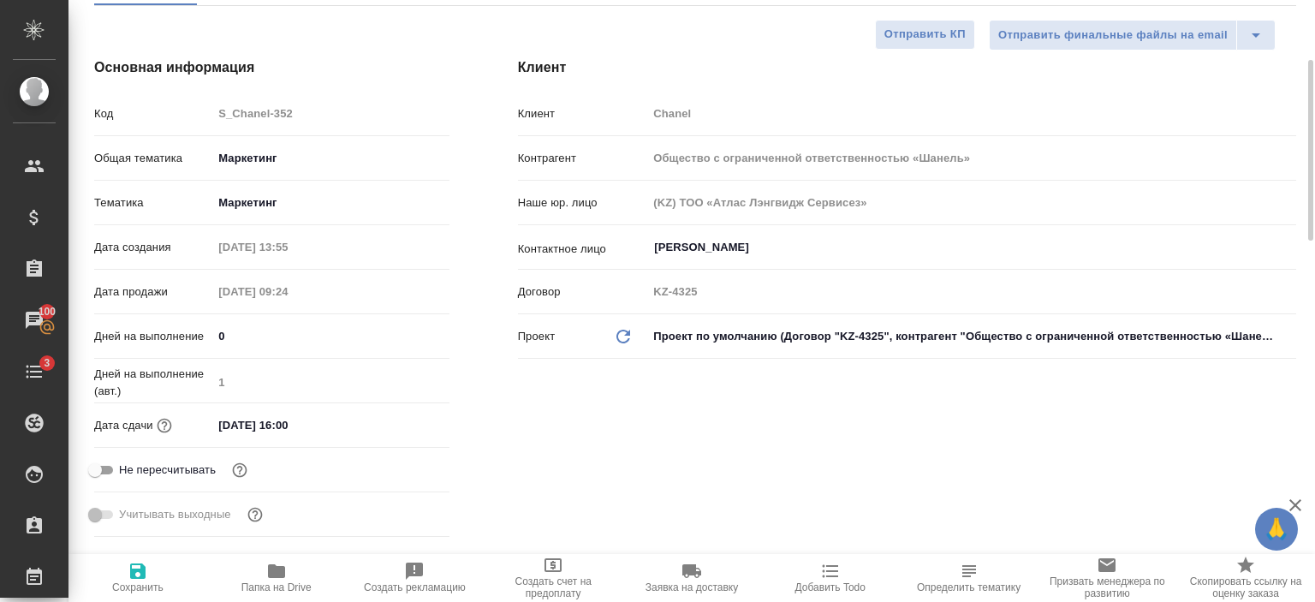
scroll to position [0, 0]
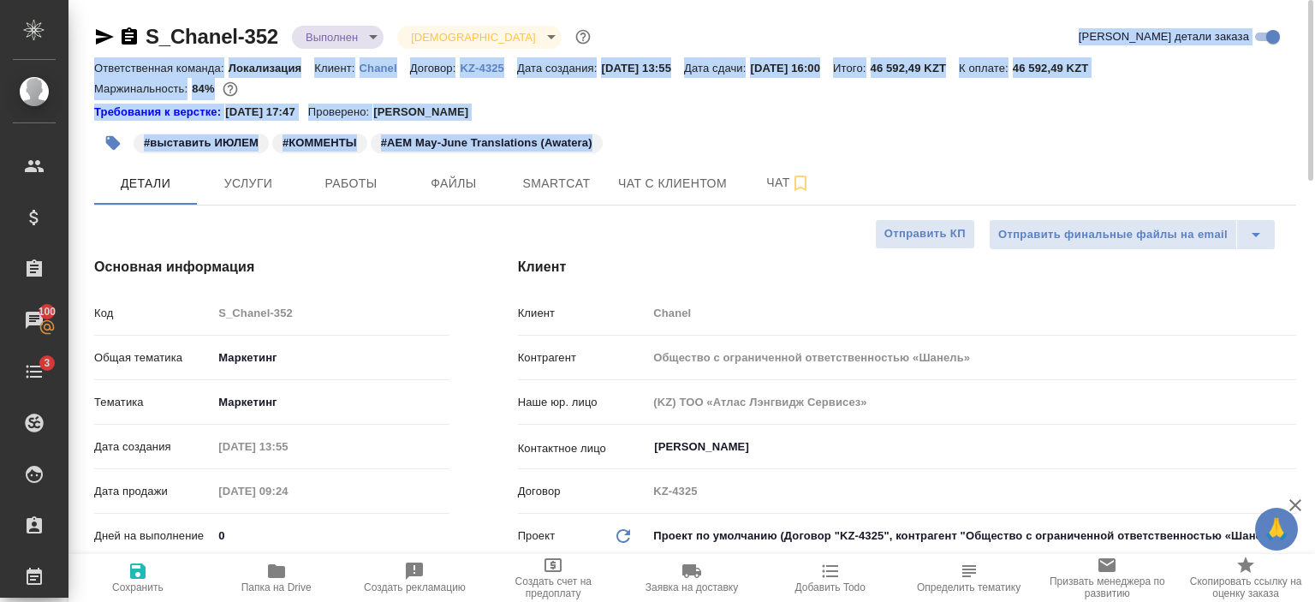
click at [102, 41] on icon "button" at bounding box center [105, 36] width 18 height 15
copy div "Кратко детали заказа Ответственная команда: Локализация Клиент: Chanel Договор:…"
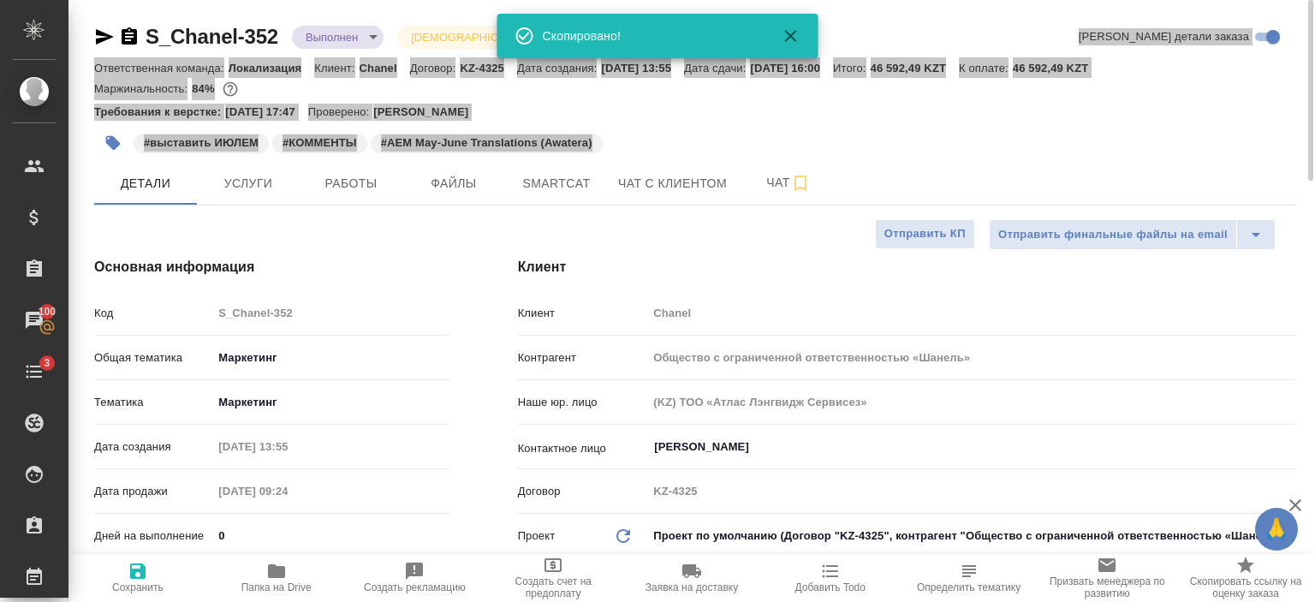
type textarea "x"
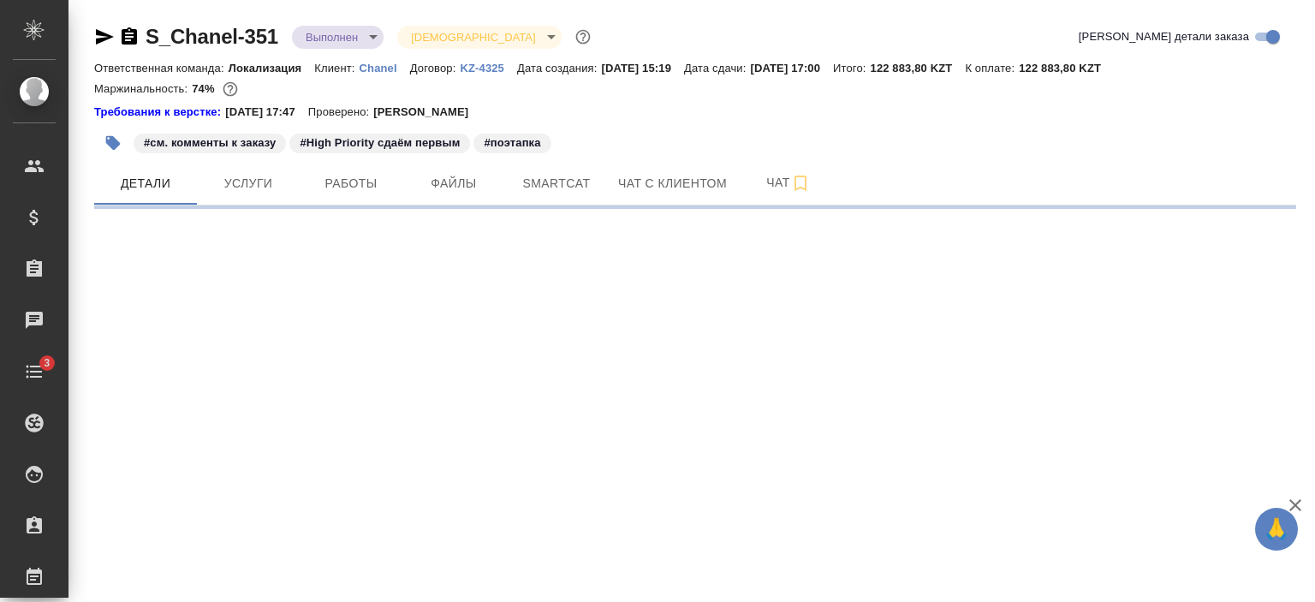
select select "RU"
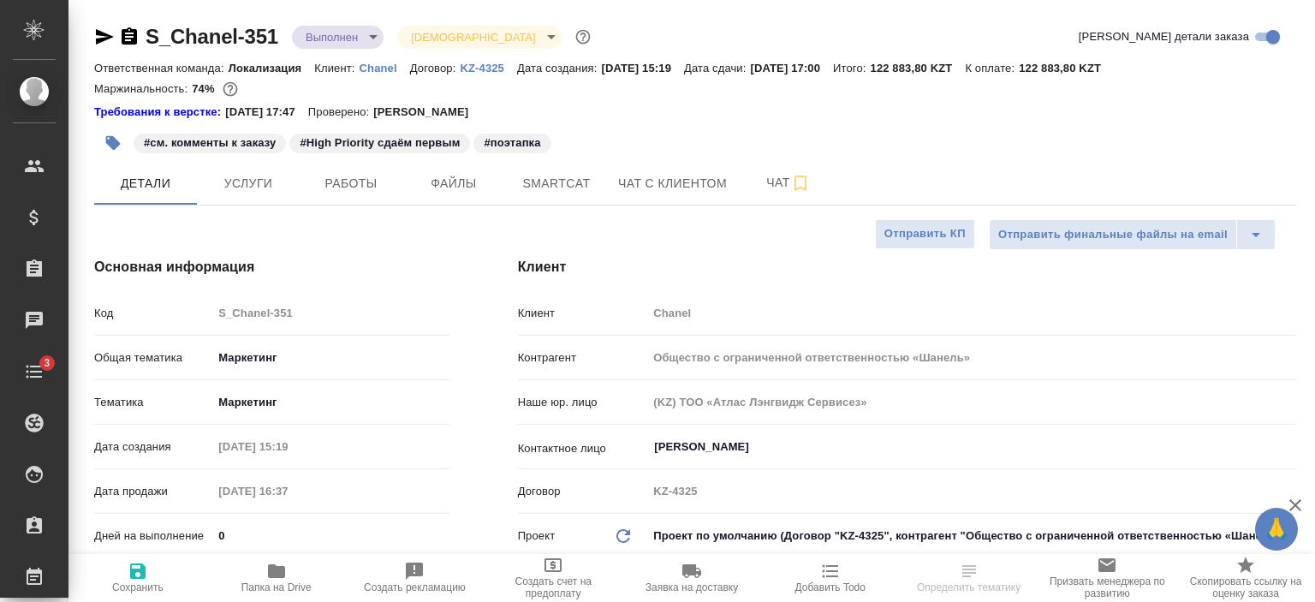
type textarea "x"
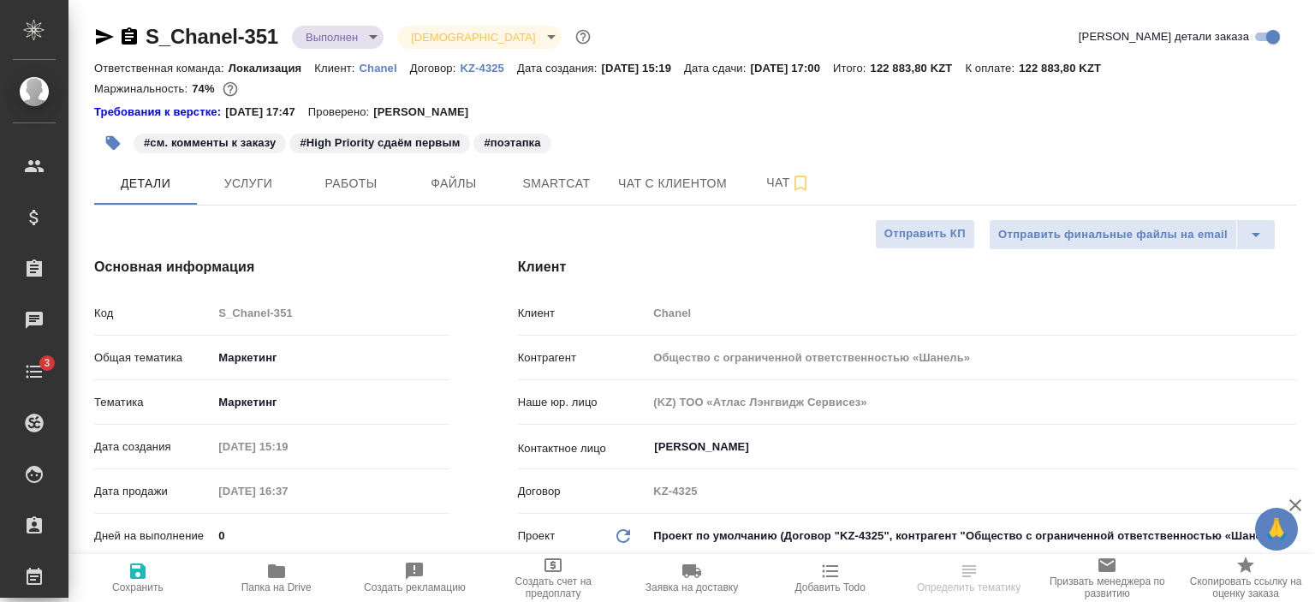
type textarea "x"
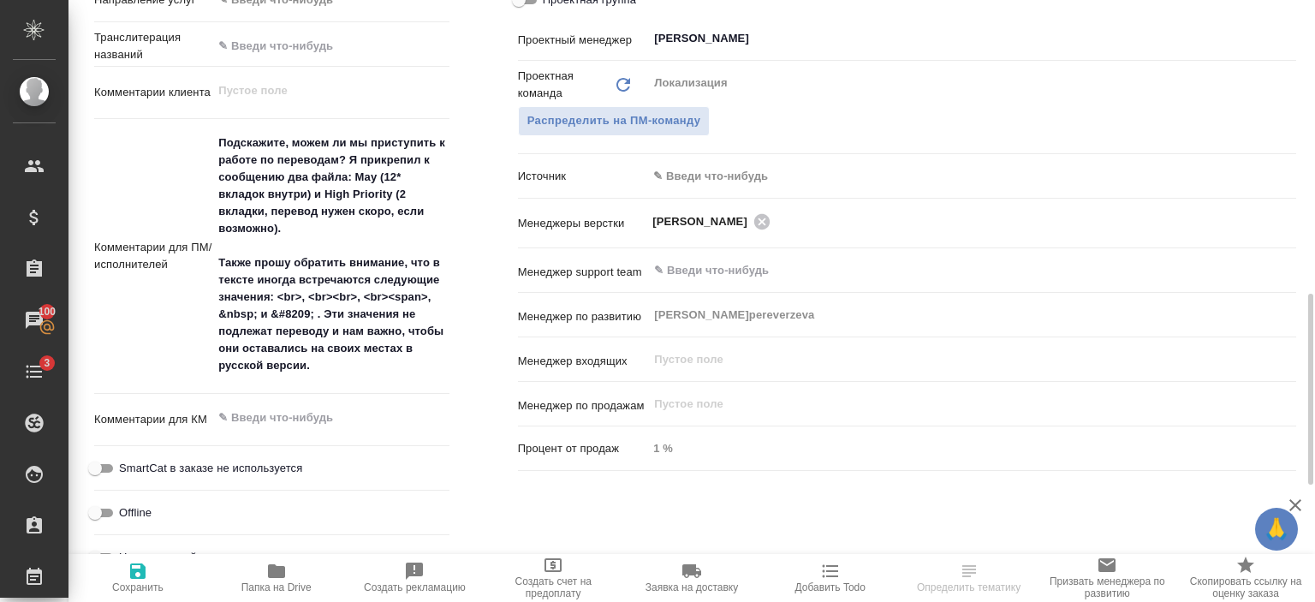
scroll to position [924, 0]
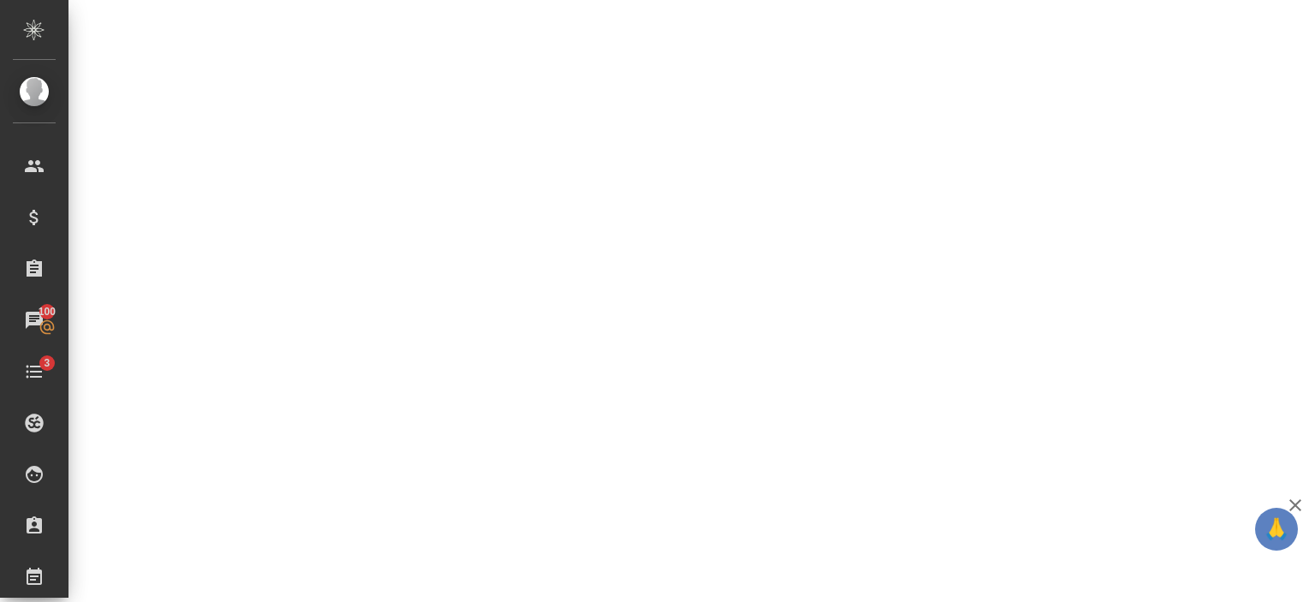
select select "RU"
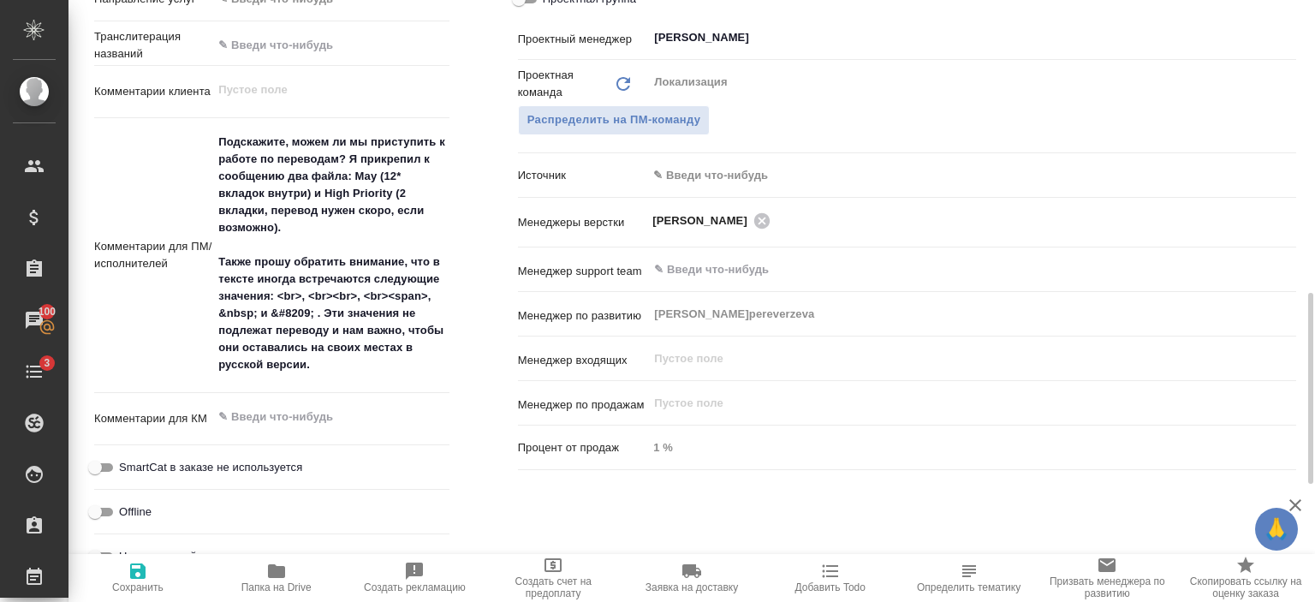
type textarea "x"
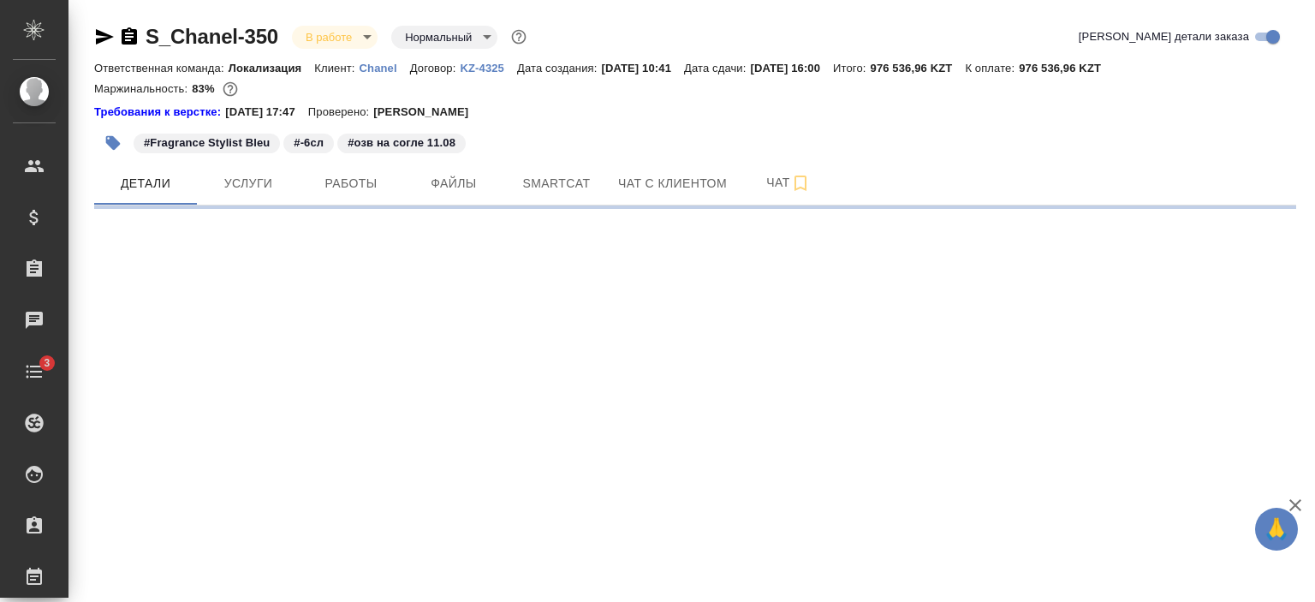
select select "RU"
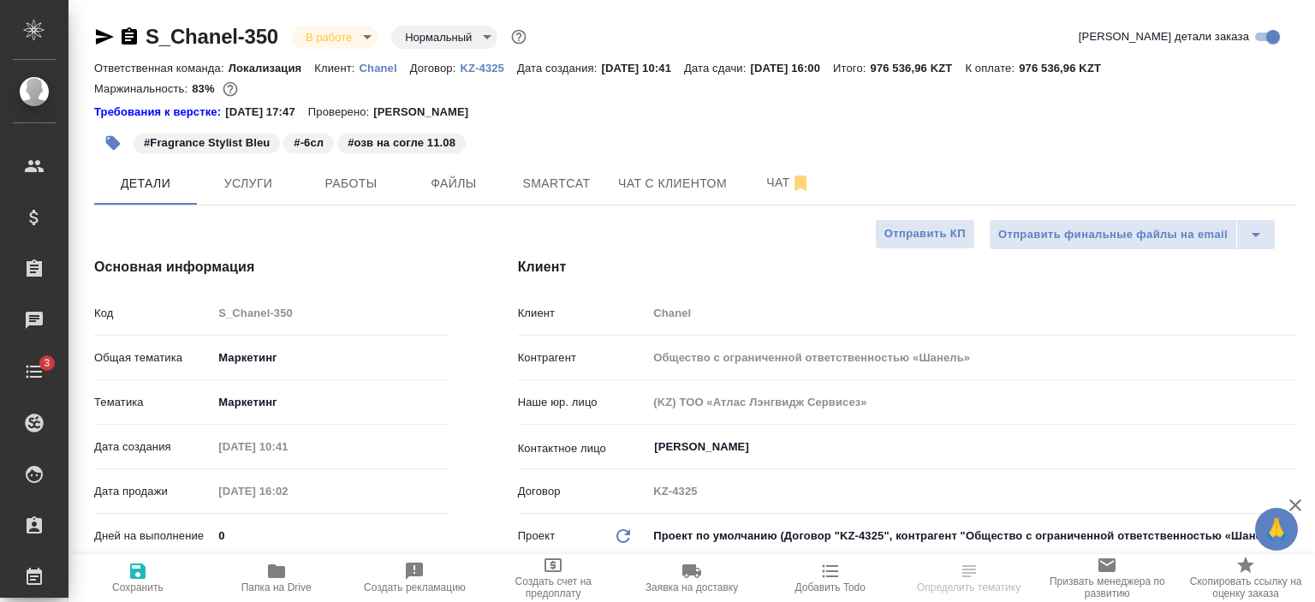
type textarea "x"
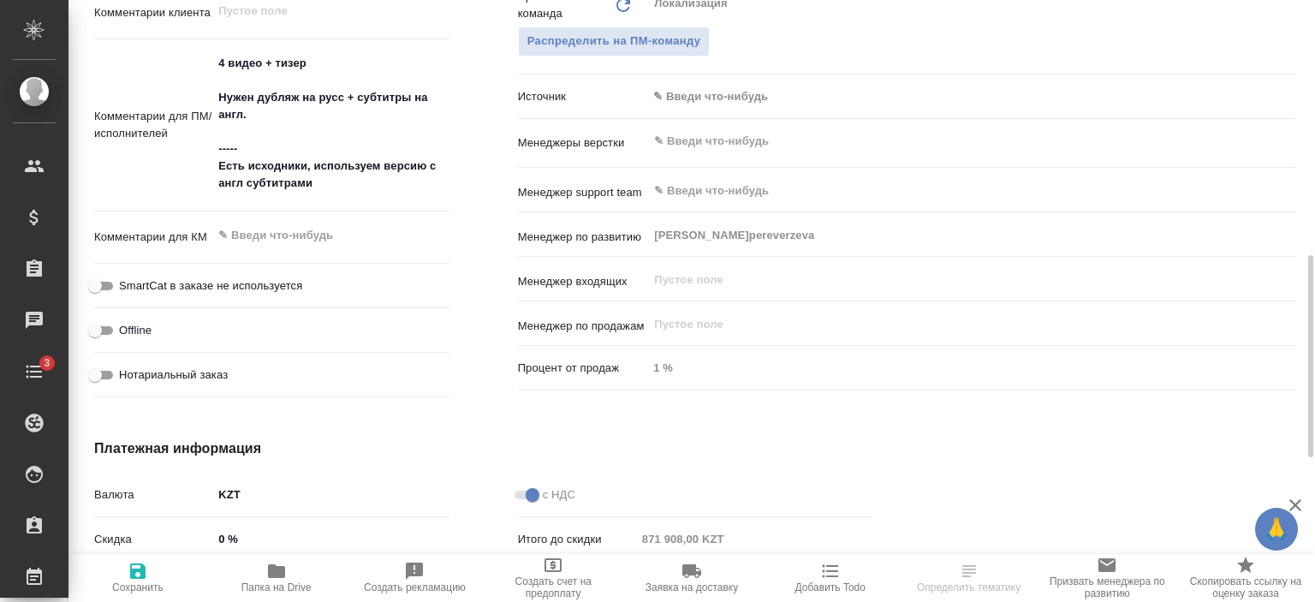
scroll to position [1004, 0]
type textarea "x"
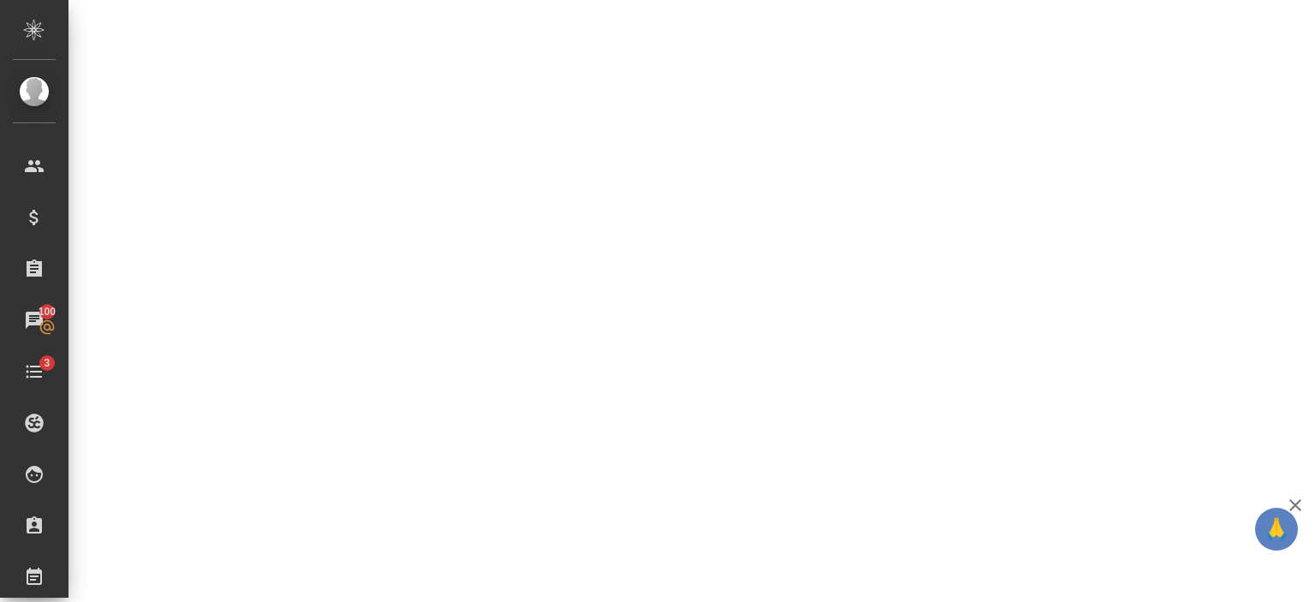
select select "RU"
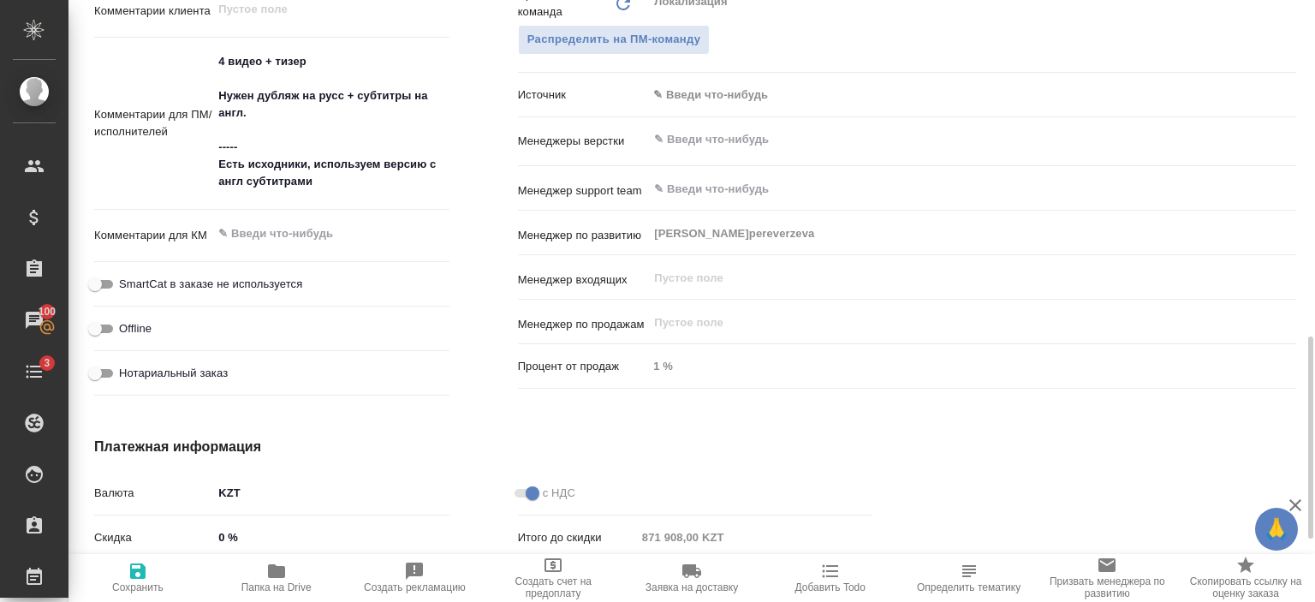
type textarea "x"
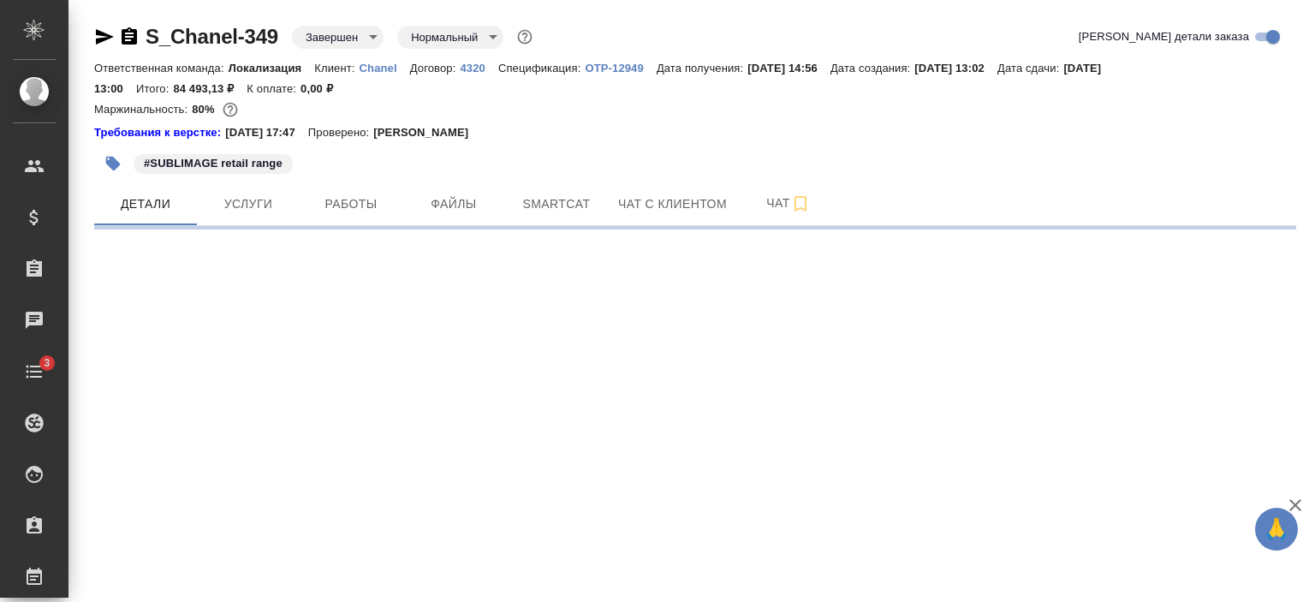
select select "RU"
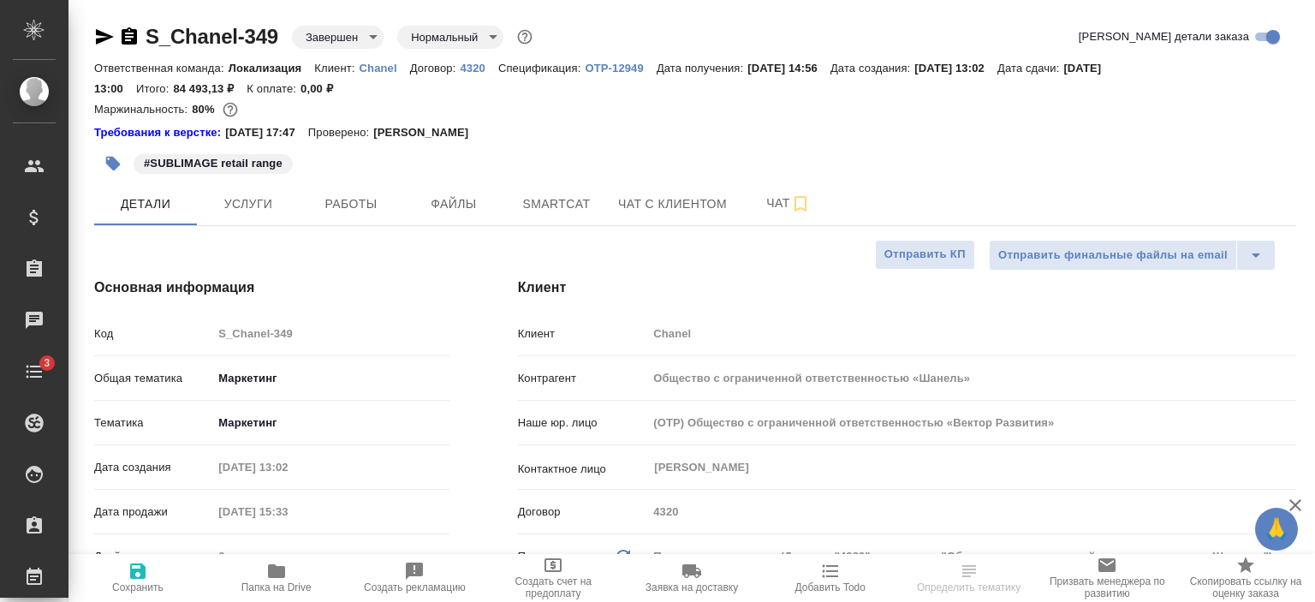
type textarea "x"
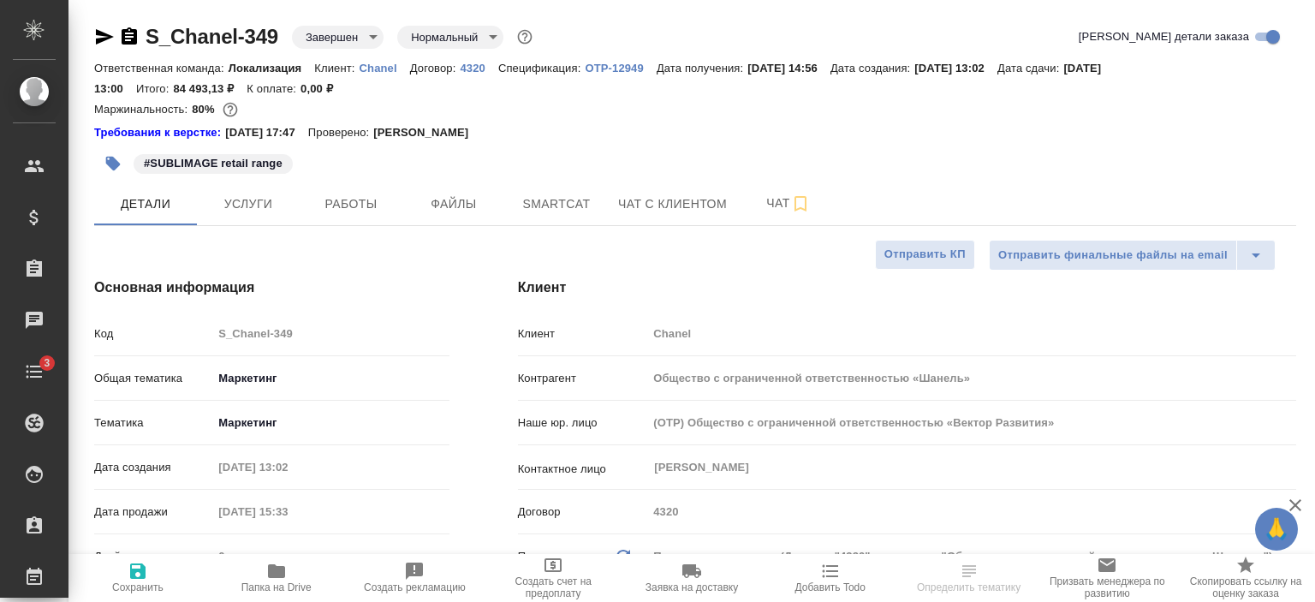
type textarea "x"
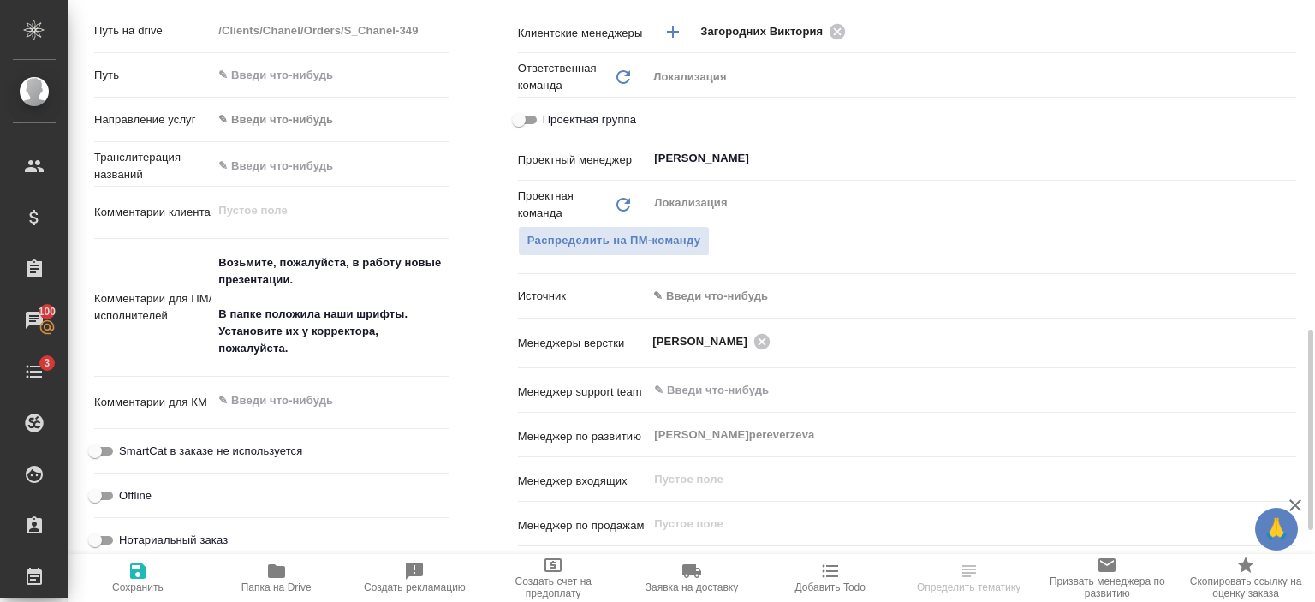
scroll to position [771, 0]
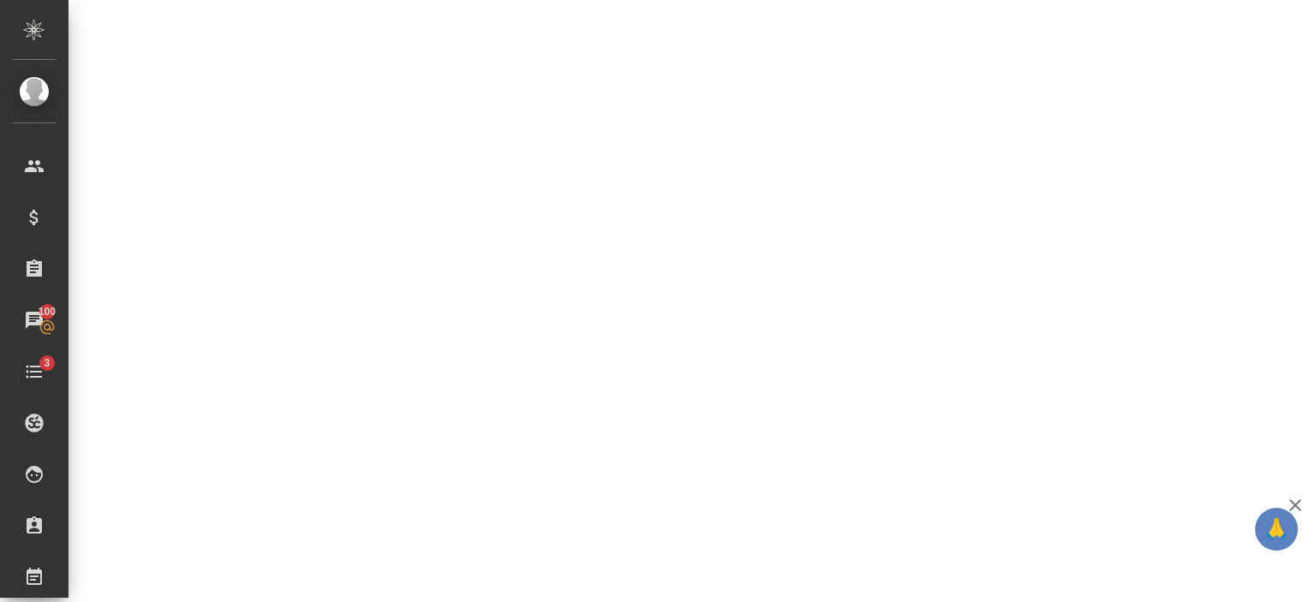
select select "RU"
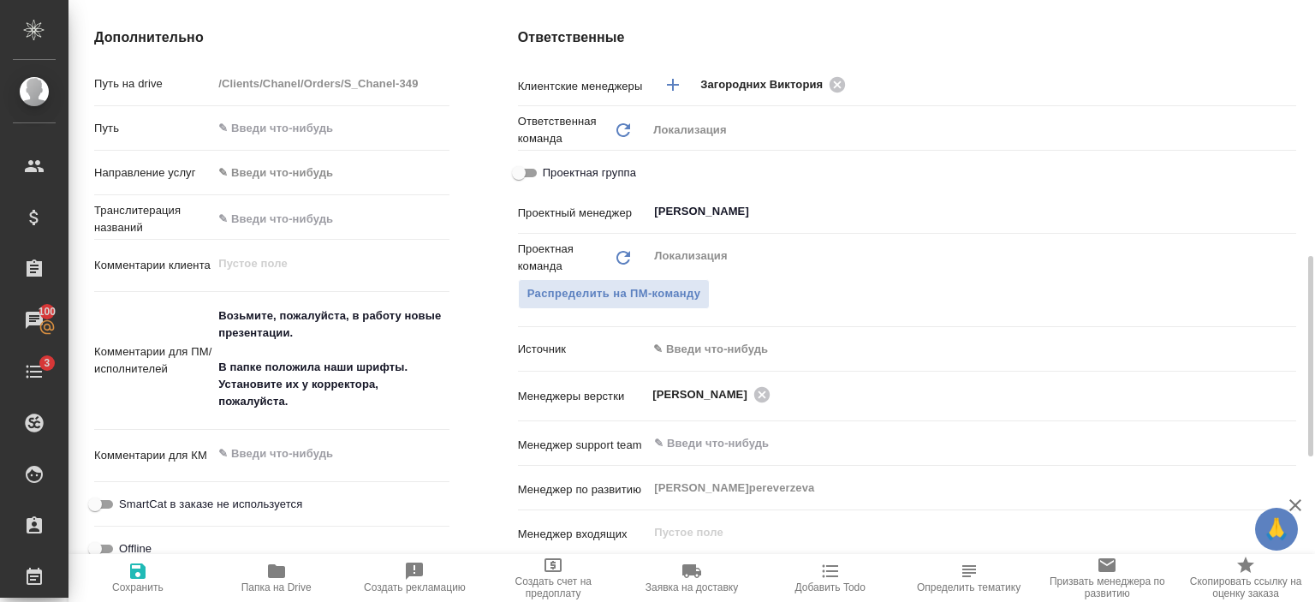
type textarea "x"
